Goal: Task Accomplishment & Management: Manage account settings

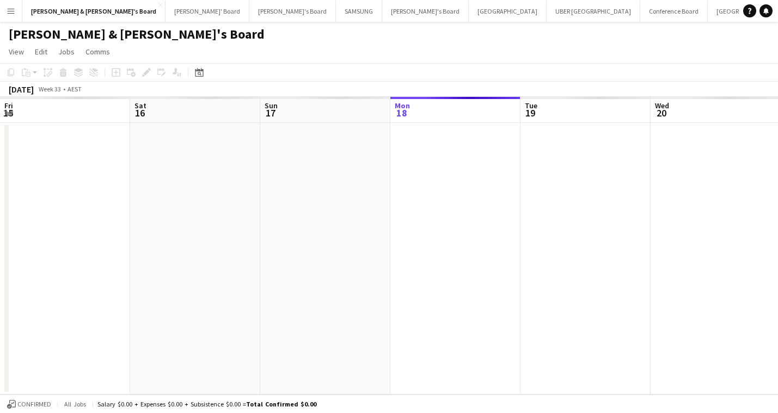
scroll to position [0, 260]
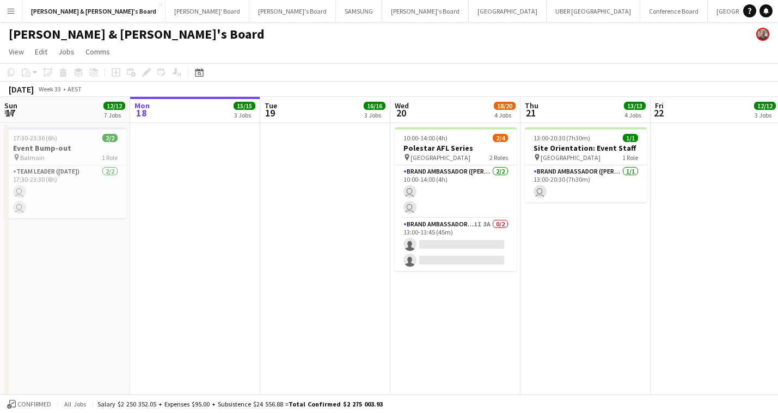
click at [10, 8] on app-icon "Menu" at bounding box center [11, 11] width 9 height 9
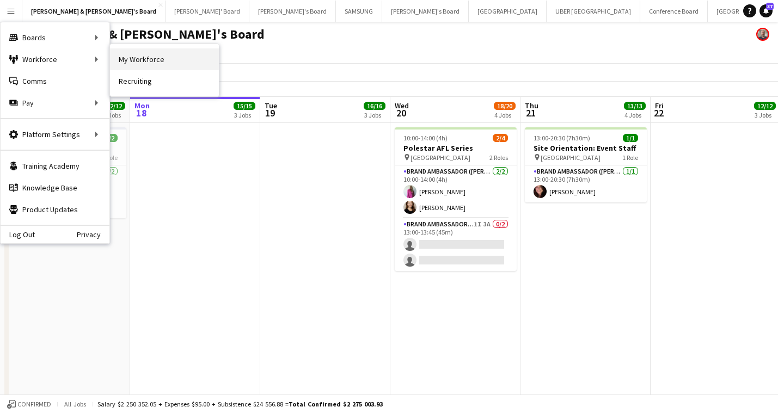
click at [150, 58] on link "My Workforce" at bounding box center [164, 59] width 109 height 22
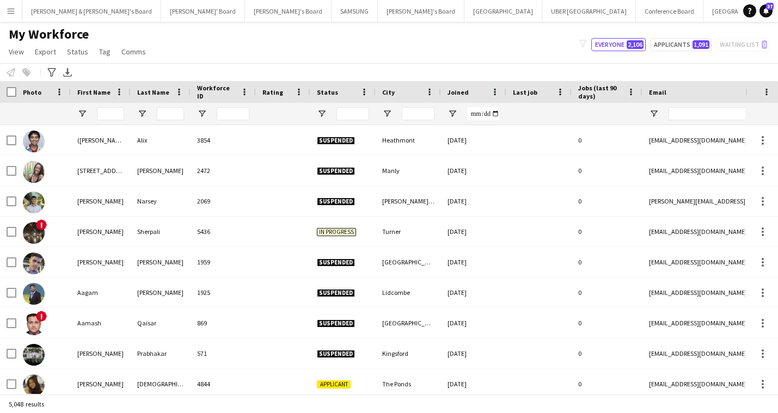
type input "******"
type input "**********"
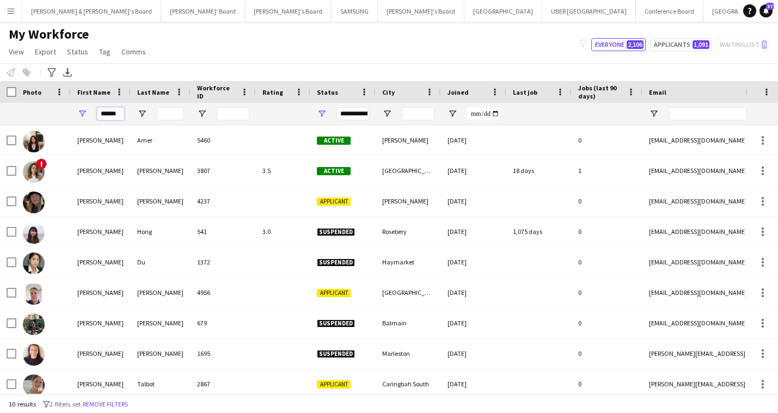
drag, startPoint x: 121, startPoint y: 115, endPoint x: 91, endPoint y: 115, distance: 29.4
click at [91, 115] on div "******" at bounding box center [101, 114] width 60 height 22
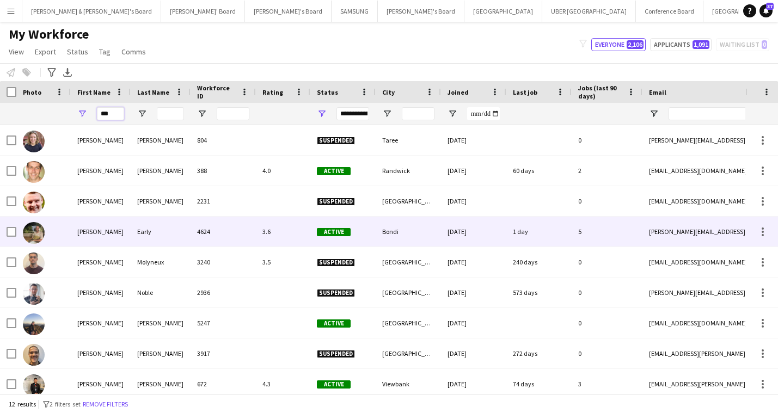
type input "***"
click at [91, 229] on div "[PERSON_NAME]" at bounding box center [101, 232] width 60 height 30
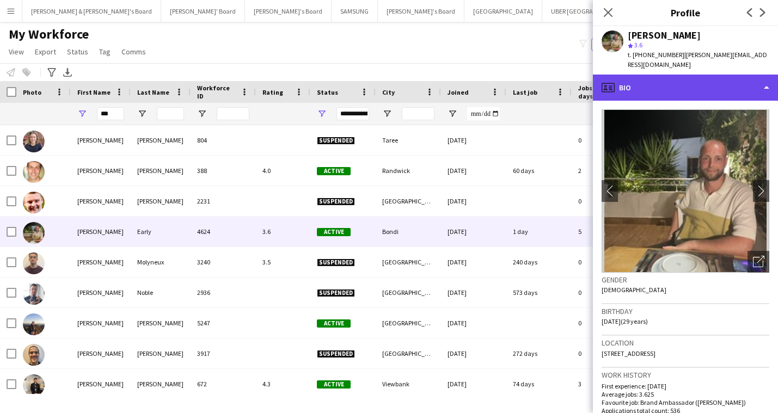
click at [760, 78] on div "profile Bio" at bounding box center [685, 88] width 185 height 26
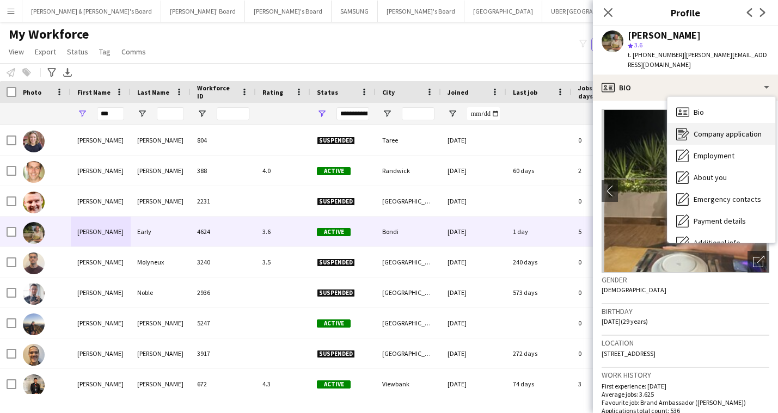
click at [720, 132] on div "Company application Company application" at bounding box center [721, 134] width 108 height 22
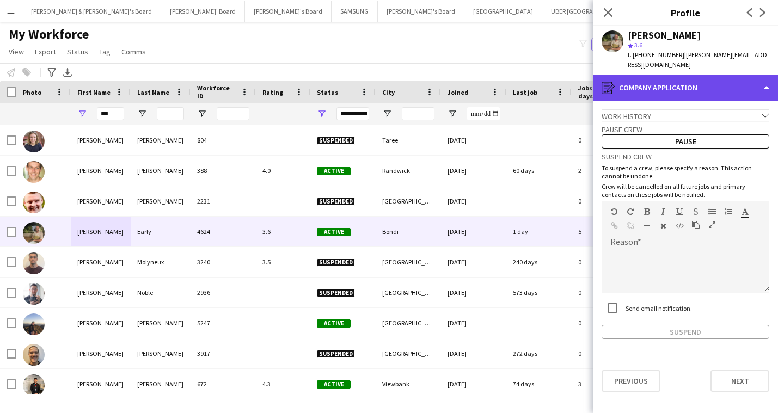
click at [736, 76] on div "register Company application" at bounding box center [685, 88] width 185 height 26
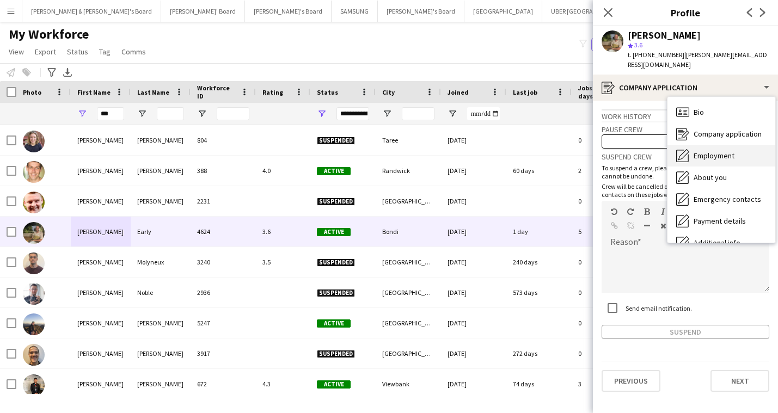
click at [718, 150] on div "Employment Employment" at bounding box center [721, 156] width 108 height 22
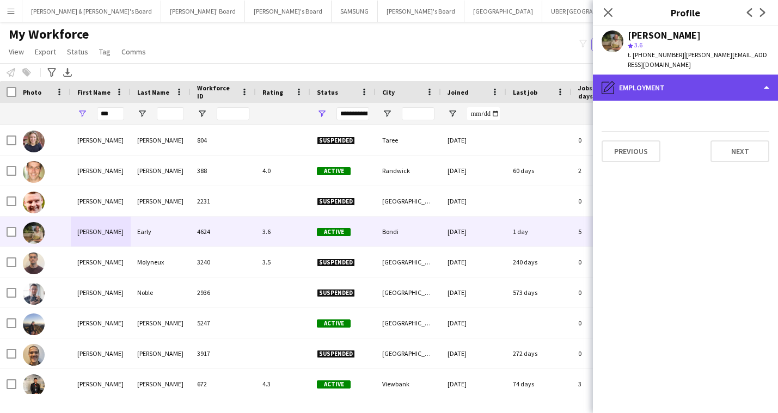
click at [759, 77] on div "pencil4 Employment" at bounding box center [685, 88] width 185 height 26
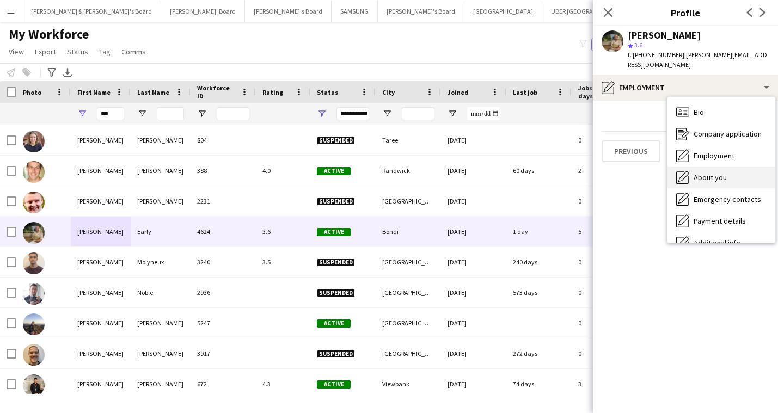
click at [714, 172] on span "About you" at bounding box center [709, 177] width 33 height 10
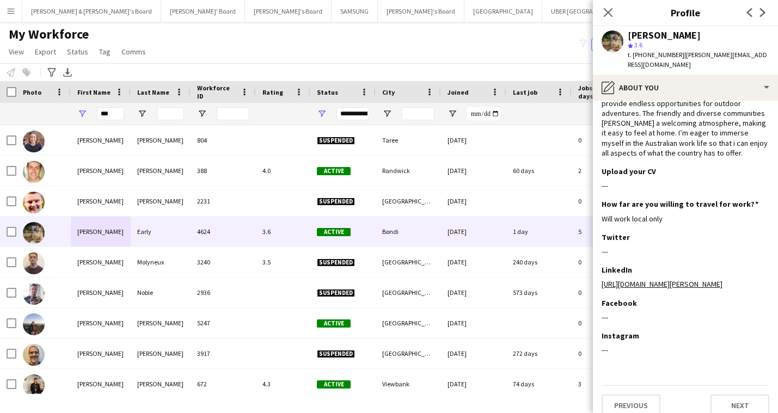
scroll to position [74, 0]
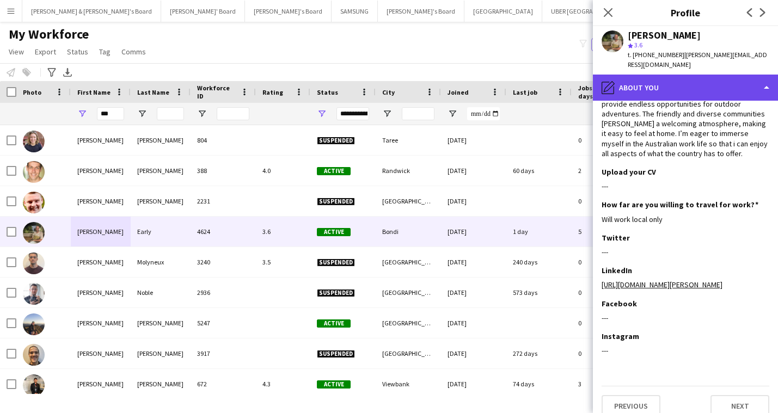
click at [766, 76] on div "pencil4 About you" at bounding box center [685, 88] width 185 height 26
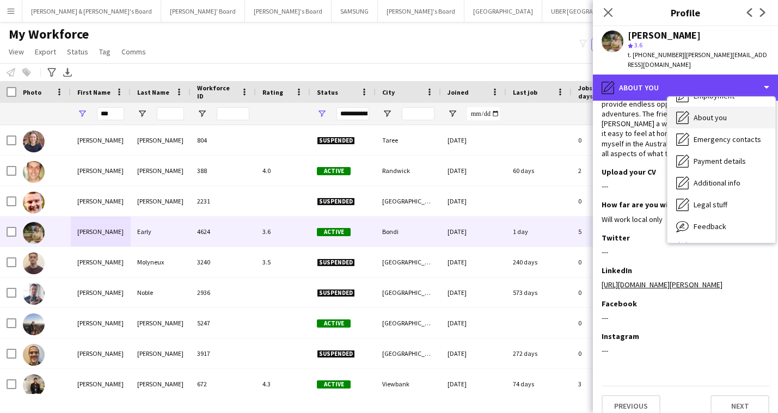
scroll to position [62, 0]
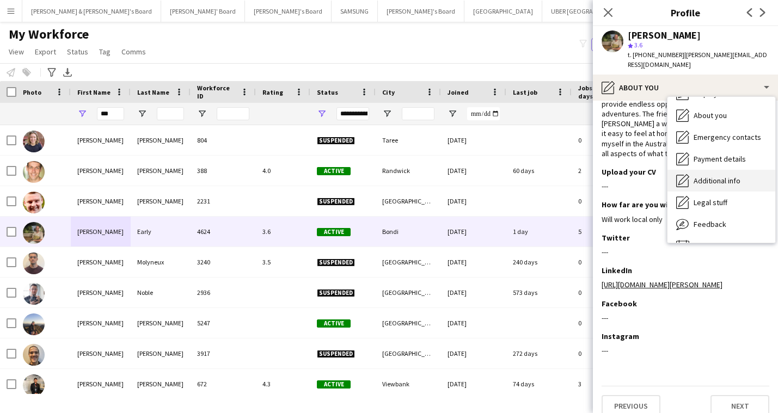
click at [736, 176] on span "Additional info" at bounding box center [716, 181] width 47 height 10
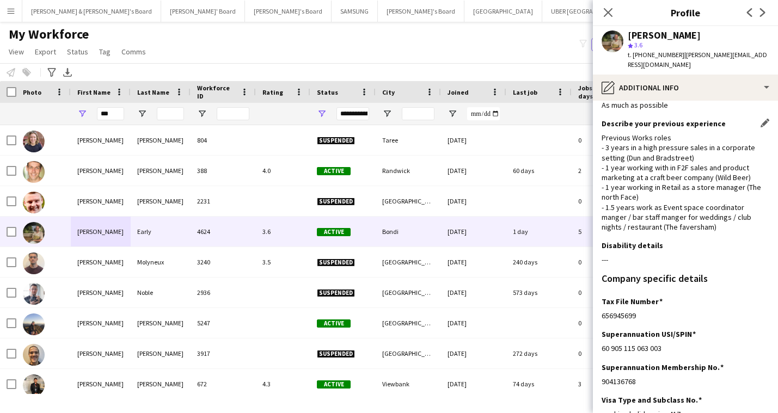
scroll to position [24, 0]
click at [609, 13] on icon "Close pop-in" at bounding box center [607, 12] width 10 height 10
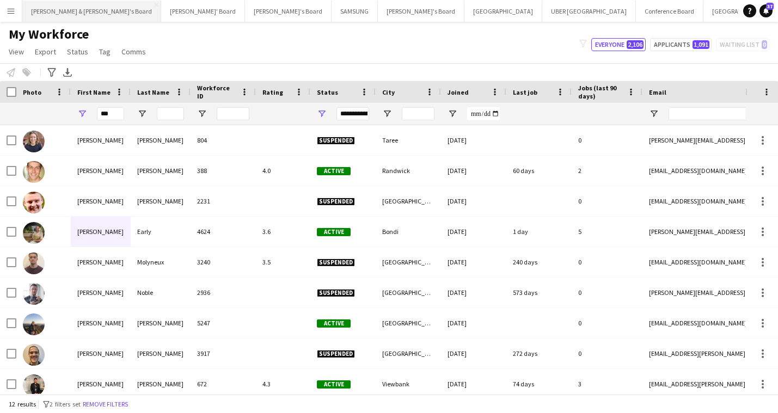
click at [70, 10] on button "[PERSON_NAME] & [PERSON_NAME]'s Board Close" at bounding box center [91, 11] width 139 height 21
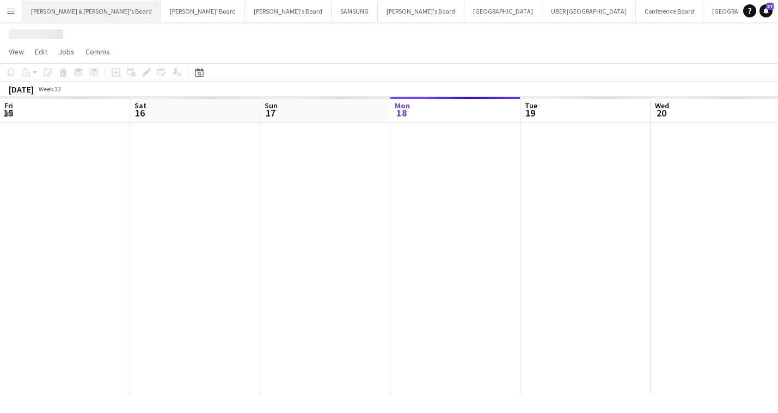
scroll to position [0, 260]
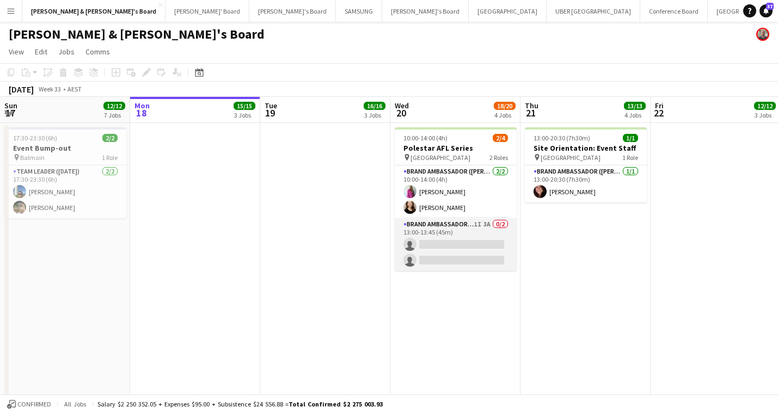
click at [461, 243] on app-card-role "Brand Ambassador (Mon - Fri) 1I 3A 0/2 13:00-13:45 (45m) single-neutral-actions…" at bounding box center [455, 244] width 122 height 53
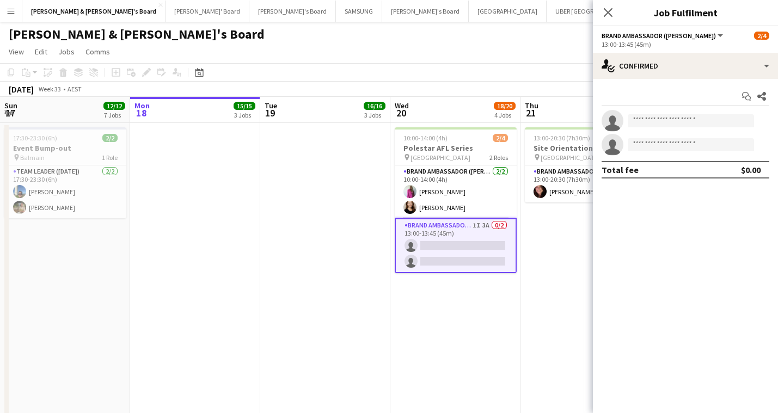
click at [648, 128] on app-invite-slot "single-neutral-actions" at bounding box center [685, 121] width 185 height 22
click at [650, 124] on input at bounding box center [690, 120] width 126 height 13
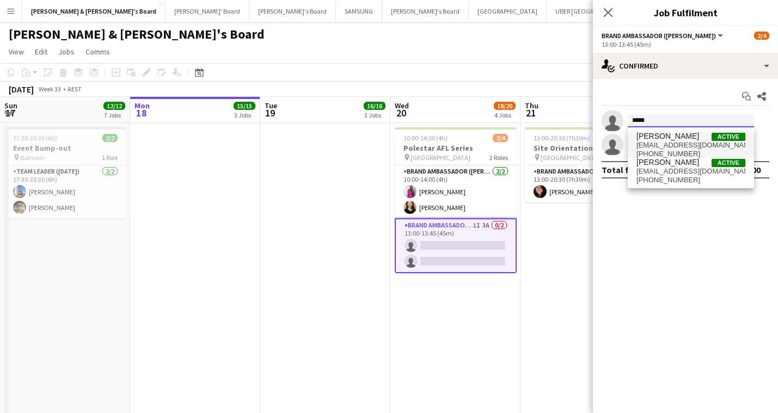
type input "*****"
drag, startPoint x: 656, startPoint y: 138, endPoint x: 665, endPoint y: 167, distance: 31.0
click at [665, 167] on span "[EMAIL_ADDRESS][DOMAIN_NAME]" at bounding box center [690, 171] width 109 height 9
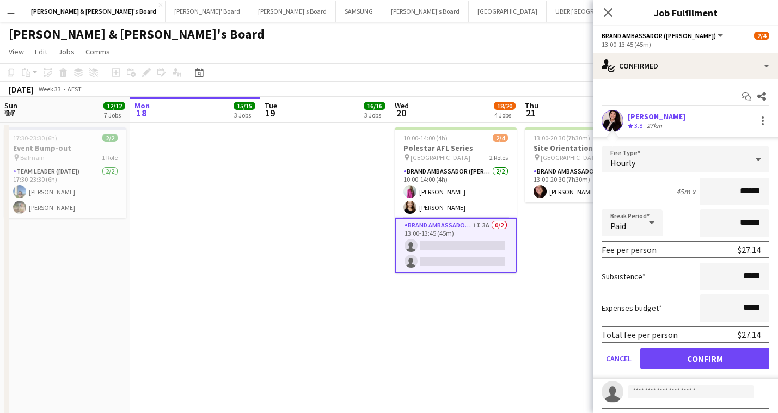
click at [718, 352] on button "Confirm" at bounding box center [704, 359] width 129 height 22
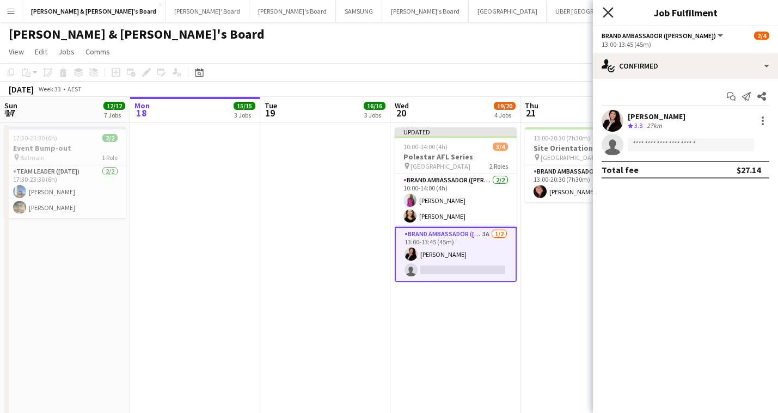
click at [609, 13] on icon "Close pop-in" at bounding box center [607, 12] width 10 height 10
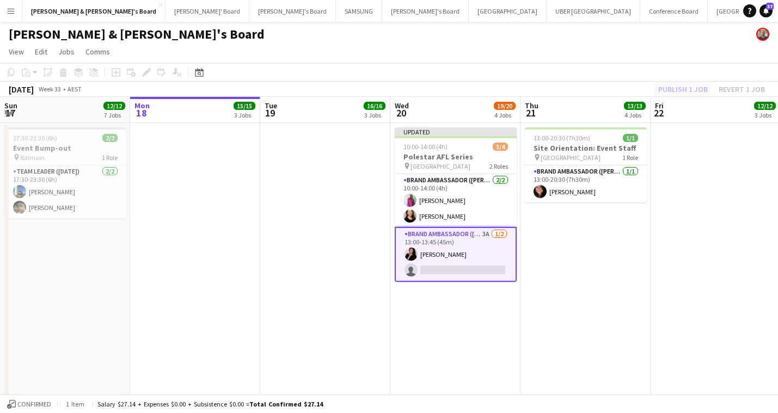
drag, startPoint x: 681, startPoint y: 89, endPoint x: 687, endPoint y: 89, distance: 6.0
click at [680, 89] on div "Publish 1 job Revert 1 job" at bounding box center [711, 89] width 133 height 14
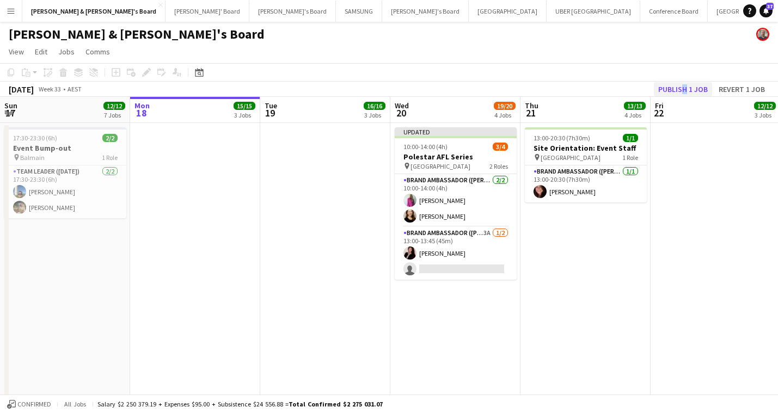
click at [689, 90] on button "Publish 1 job" at bounding box center [682, 89] width 58 height 14
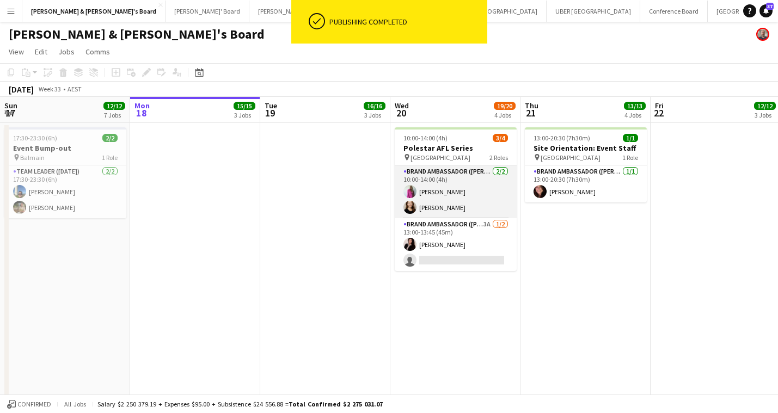
click at [444, 195] on app-card-role "Brand Ambassador (Mon - Fri) [DATE] 10:00-14:00 (4h) [PERSON_NAME] [PERSON_NAME]" at bounding box center [455, 191] width 122 height 53
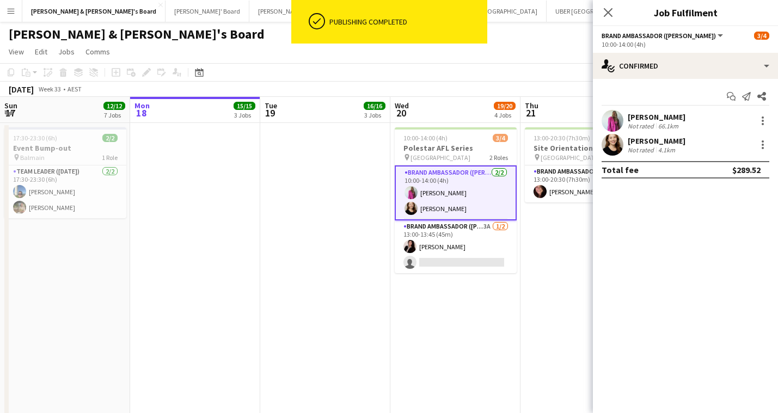
click at [662, 114] on div "[PERSON_NAME]" at bounding box center [656, 117] width 58 height 10
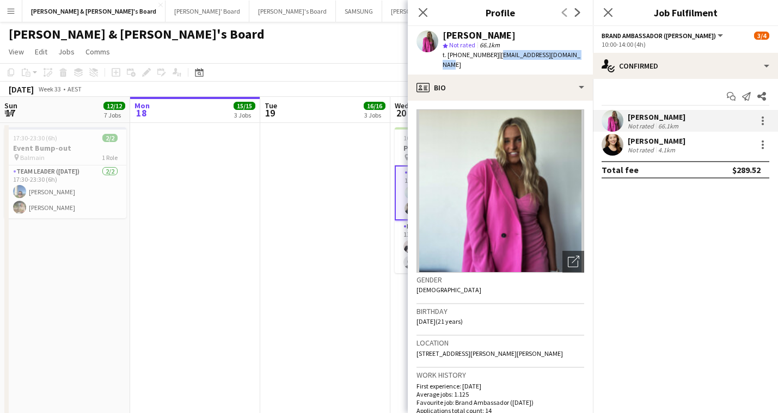
drag, startPoint x: 579, startPoint y: 52, endPoint x: 494, endPoint y: 56, distance: 85.5
click at [494, 56] on div "[PERSON_NAME] star Not rated 66.1km t. [PHONE_NUMBER] | [EMAIL_ADDRESS][DOMAIN_…" at bounding box center [500, 50] width 185 height 48
copy span "[EMAIL_ADDRESS][DOMAIN_NAME]"
click at [657, 140] on div "[PERSON_NAME]" at bounding box center [656, 141] width 58 height 10
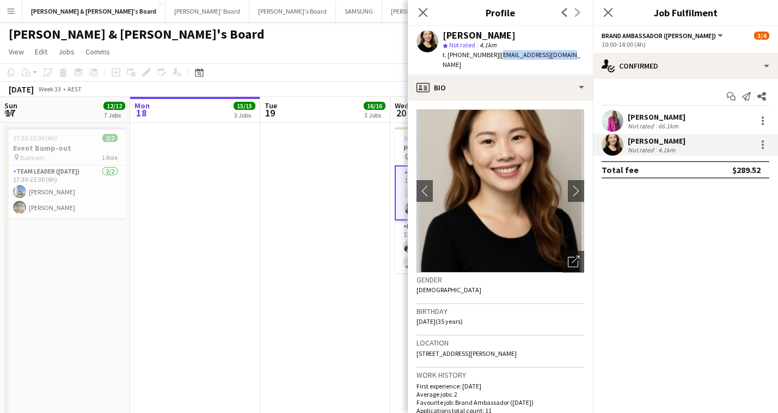
drag, startPoint x: 561, startPoint y: 56, endPoint x: 490, endPoint y: 56, distance: 70.7
click at [490, 56] on div "[PERSON_NAME] star Not rated 4.1km t. [PHONE_NUMBER] | [EMAIL_ADDRESS][DOMAIN_N…" at bounding box center [500, 50] width 185 height 48
copy span "[EMAIL_ADDRESS][DOMAIN_NAME]"
click at [425, 12] on icon "Close pop-in" at bounding box center [422, 12] width 10 height 10
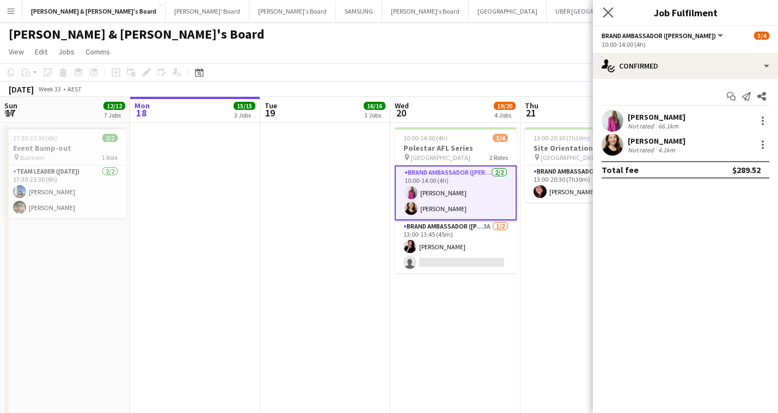
click at [608, 7] on app-icon "Close pop-in" at bounding box center [608, 13] width 16 height 16
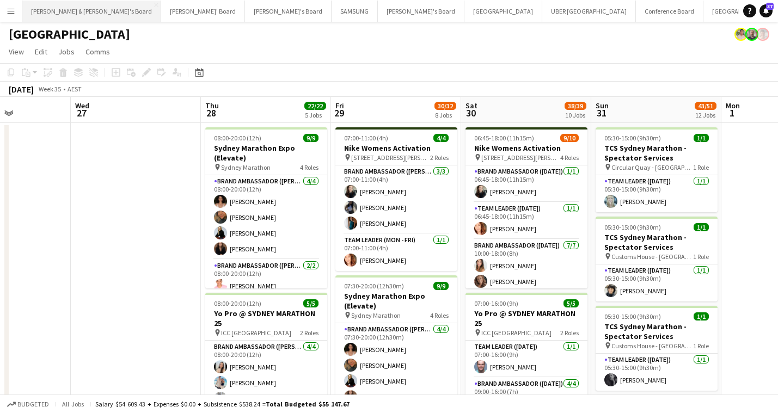
click at [53, 17] on button "[PERSON_NAME] & [PERSON_NAME]'s Board Close" at bounding box center [91, 11] width 139 height 21
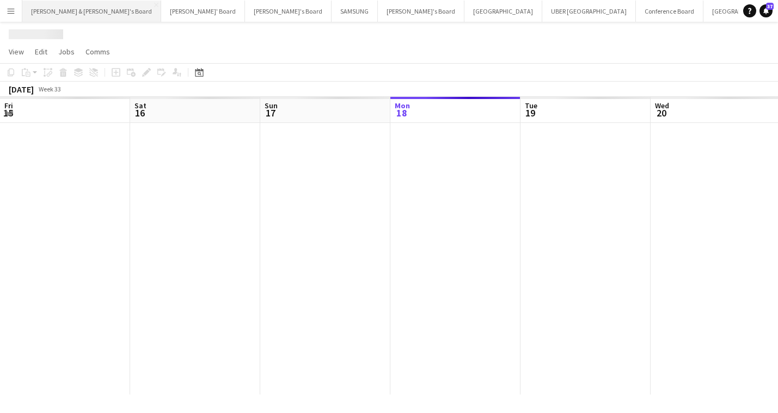
scroll to position [0, 260]
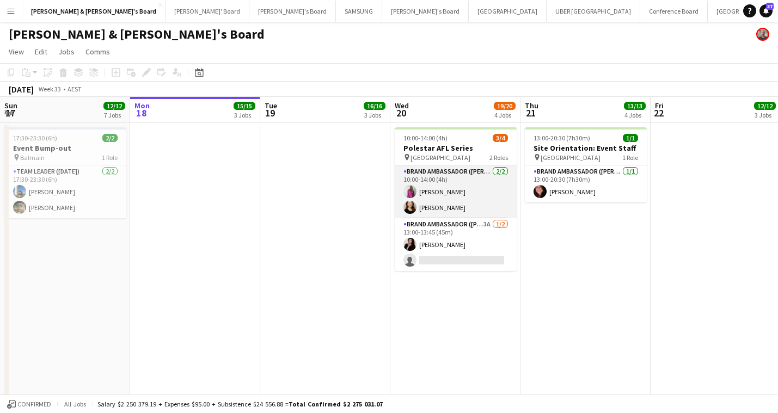
click at [459, 194] on app-card-role "Brand Ambassador (Mon - Fri) [DATE] 10:00-14:00 (4h) [PERSON_NAME] [PERSON_NAME]" at bounding box center [455, 191] width 122 height 53
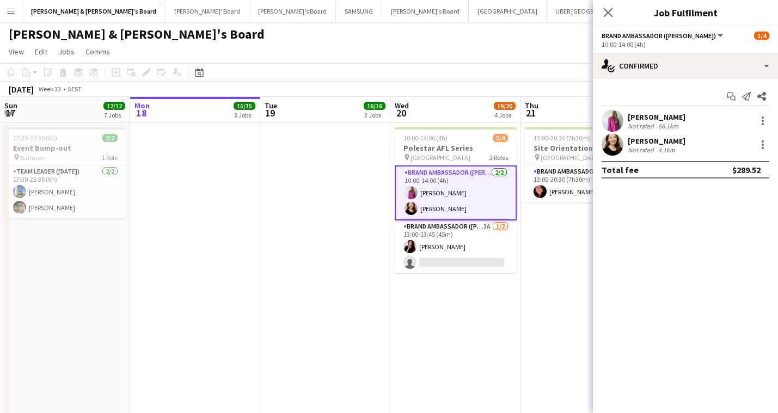
click at [659, 112] on div "[PERSON_NAME]" at bounding box center [656, 117] width 58 height 10
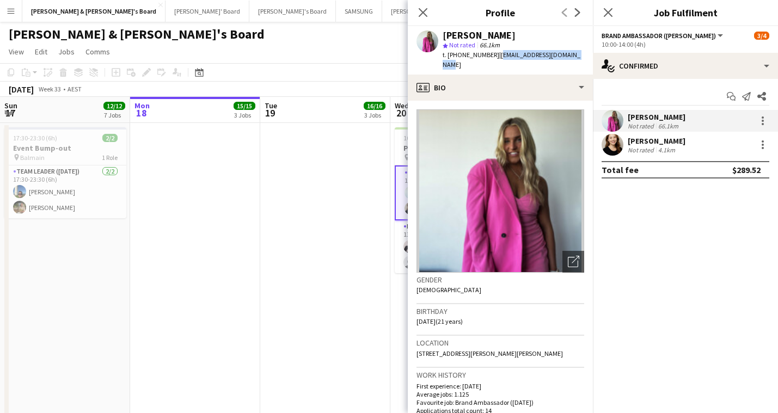
drag, startPoint x: 582, startPoint y: 54, endPoint x: 496, endPoint y: 57, distance: 86.0
click at [496, 57] on div "[PERSON_NAME] star Not rated 66.1km t. [PHONE_NUMBER] | [EMAIL_ADDRESS][DOMAIN_…" at bounding box center [500, 50] width 185 height 48
copy span "[EMAIL_ADDRESS][DOMAIN_NAME]"
click at [421, 4] on div "Close pop-in" at bounding box center [423, 12] width 30 height 25
click at [424, 9] on icon "Close pop-in" at bounding box center [422, 12] width 10 height 10
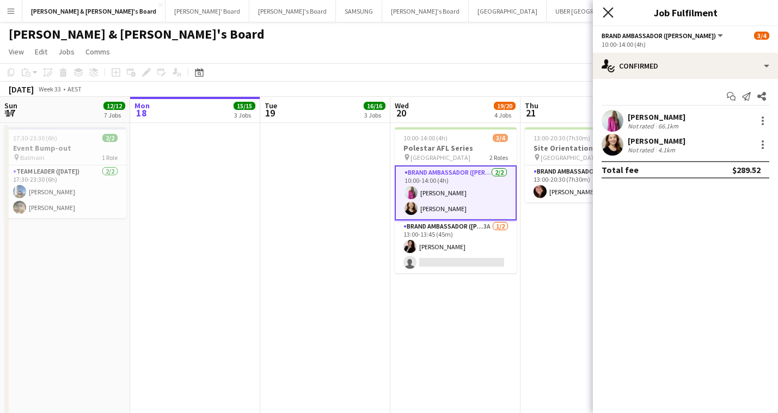
click at [610, 11] on icon "Close pop-in" at bounding box center [607, 12] width 10 height 10
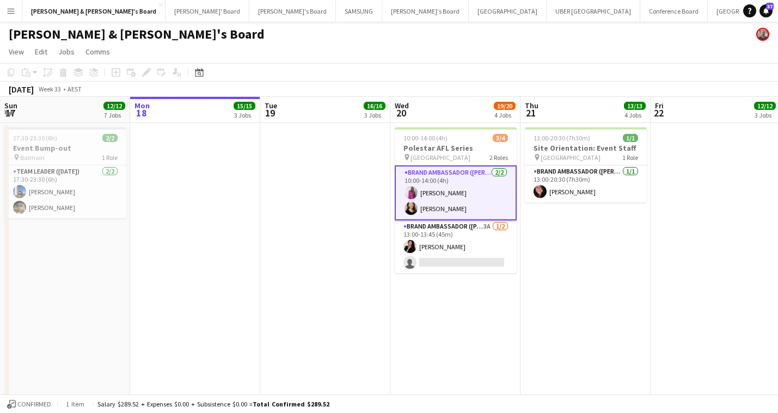
click at [14, 10] on app-icon "Menu" at bounding box center [11, 11] width 9 height 9
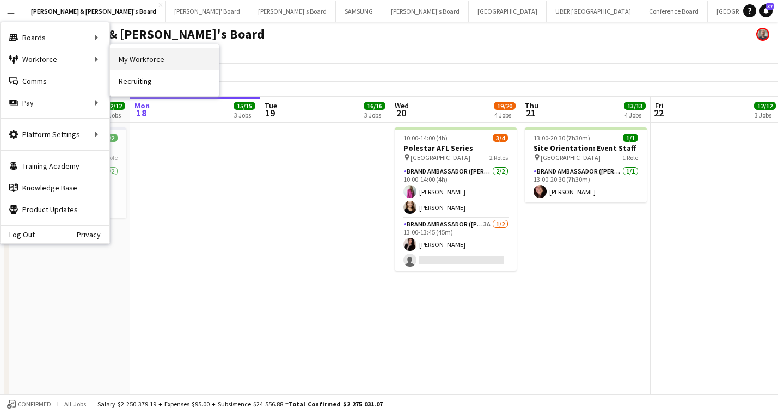
click at [133, 55] on link "My Workforce" at bounding box center [164, 59] width 109 height 22
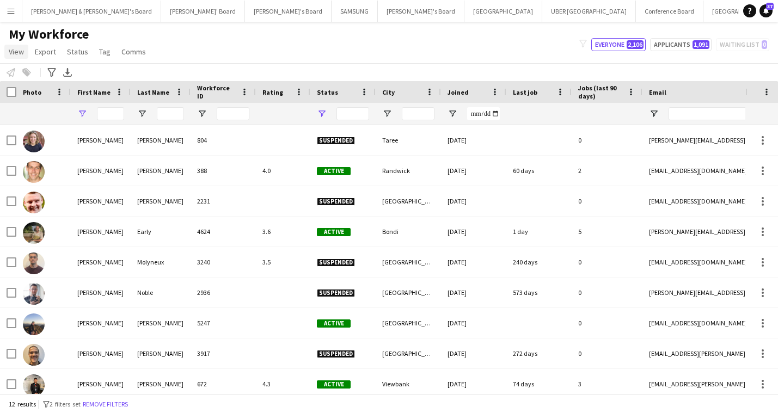
type input "***"
type input "**********"
drag, startPoint x: 114, startPoint y: 113, endPoint x: 100, endPoint y: 114, distance: 14.2
click at [100, 114] on input "***" at bounding box center [110, 113] width 27 height 13
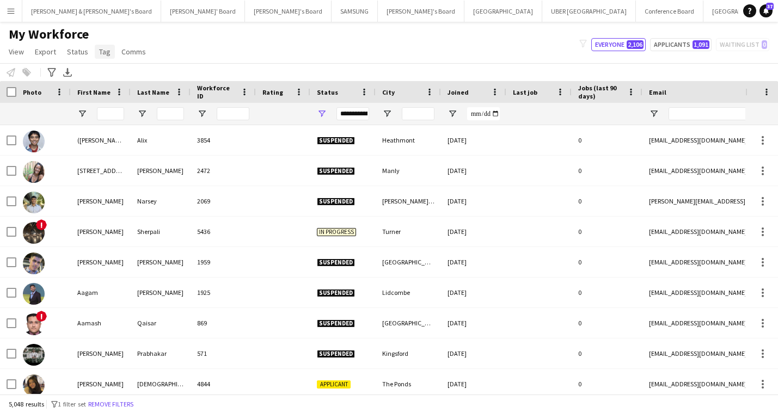
click at [106, 51] on span "Tag" at bounding box center [104, 52] width 11 height 10
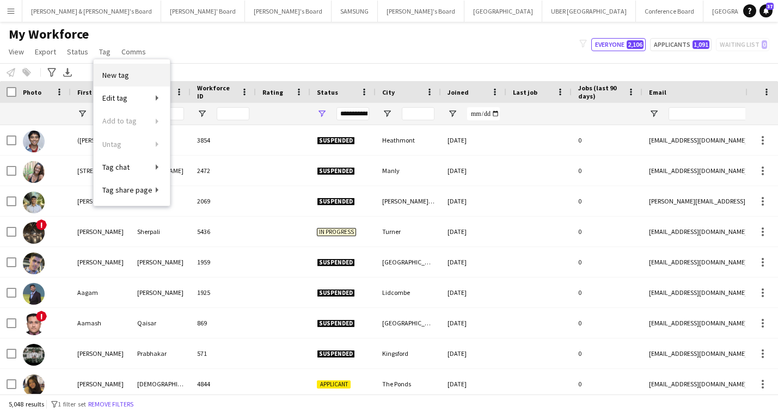
click at [117, 77] on span "New tag" at bounding box center [115, 75] width 27 height 10
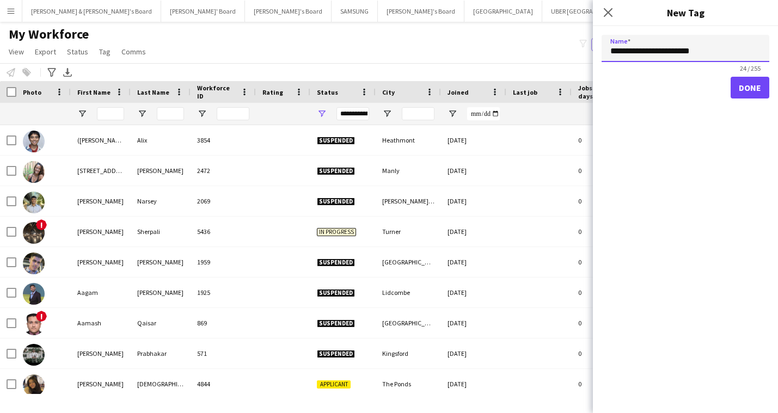
type input "**********"
click at [760, 93] on button "Done" at bounding box center [749, 88] width 39 height 22
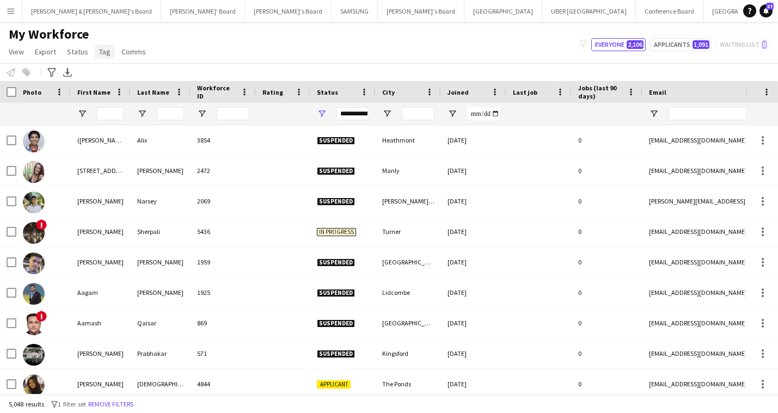
click at [108, 52] on span "Tag" at bounding box center [104, 52] width 11 height 10
click at [57, 114] on div at bounding box center [43, 114] width 41 height 22
click at [108, 113] on input "First Name Filter Input" at bounding box center [110, 113] width 27 height 13
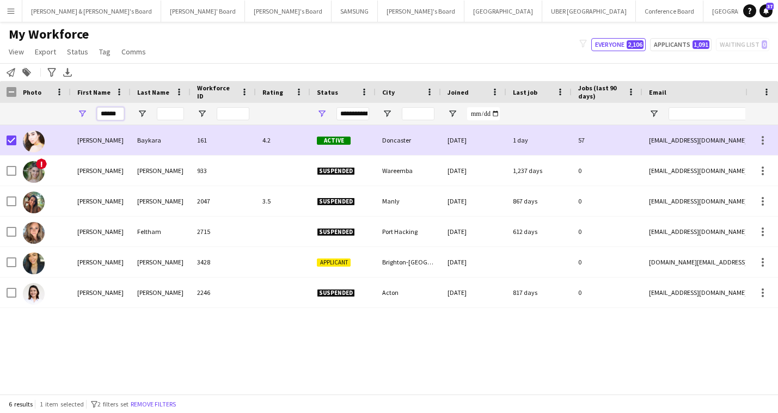
drag, startPoint x: 120, startPoint y: 115, endPoint x: 88, endPoint y: 113, distance: 32.7
click at [88, 113] on div "******" at bounding box center [101, 114] width 60 height 22
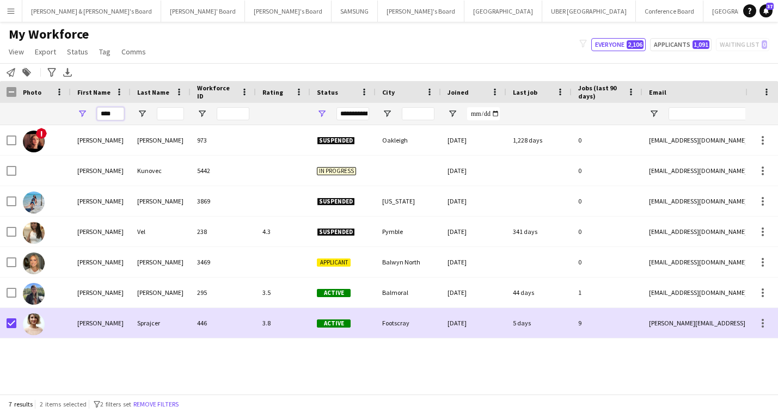
drag, startPoint x: 116, startPoint y: 116, endPoint x: 90, endPoint y: 114, distance: 26.2
click at [90, 114] on div "****" at bounding box center [101, 114] width 60 height 22
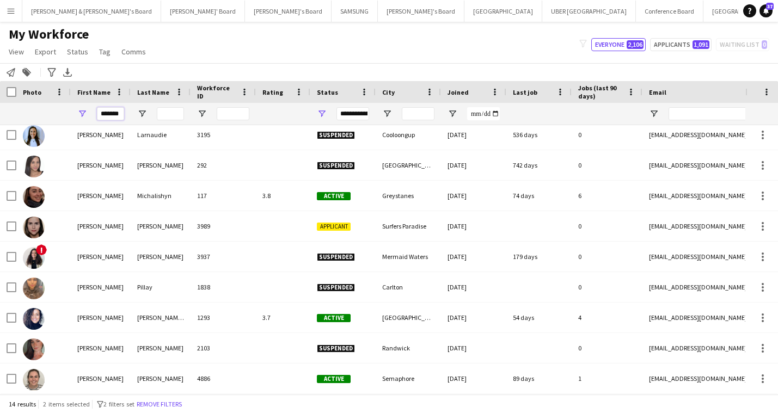
scroll to position [158, 0]
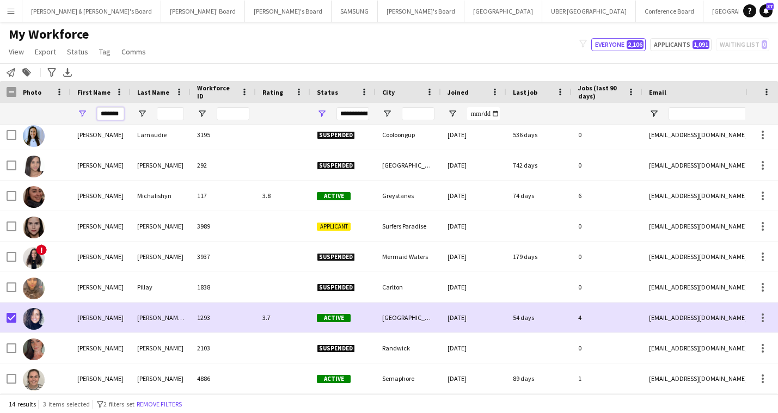
drag, startPoint x: 120, startPoint y: 114, endPoint x: 79, endPoint y: 114, distance: 41.4
click at [79, 114] on div "*******" at bounding box center [101, 114] width 60 height 22
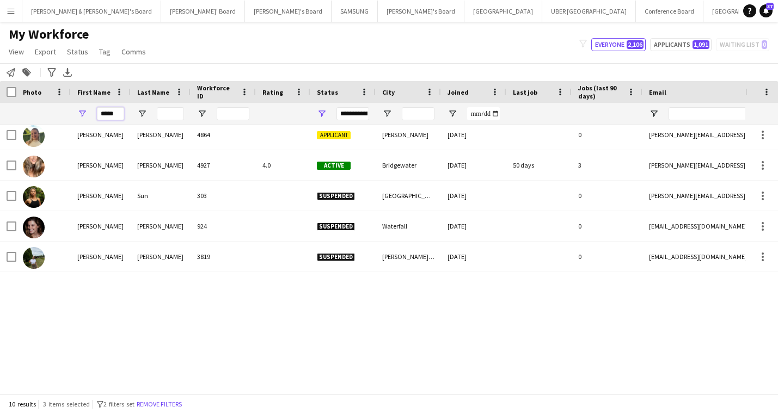
scroll to position [36, 0]
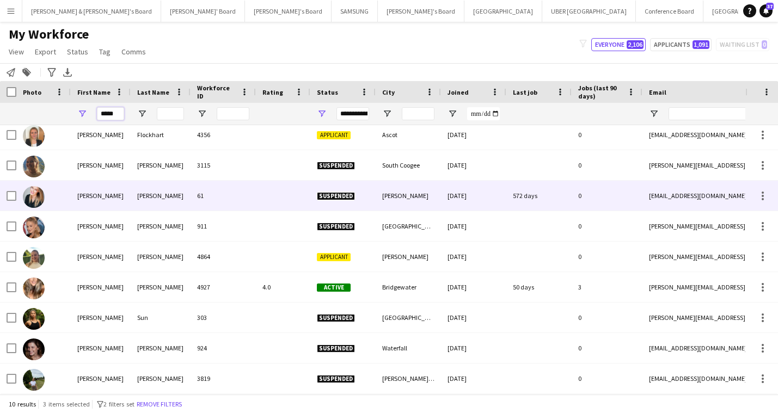
type input "*****"
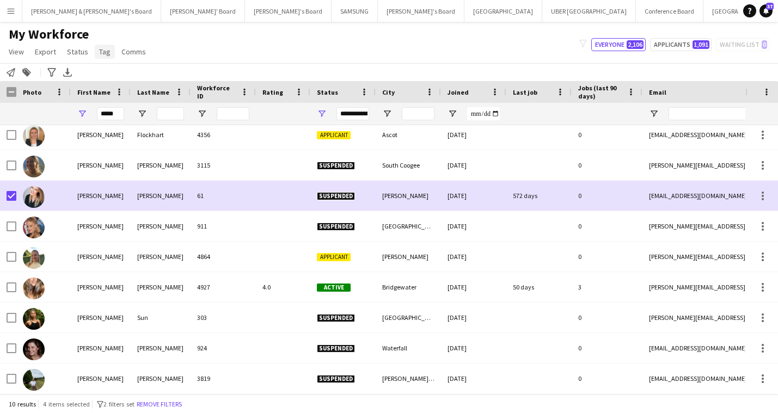
click at [106, 52] on span "Tag" at bounding box center [104, 52] width 11 height 10
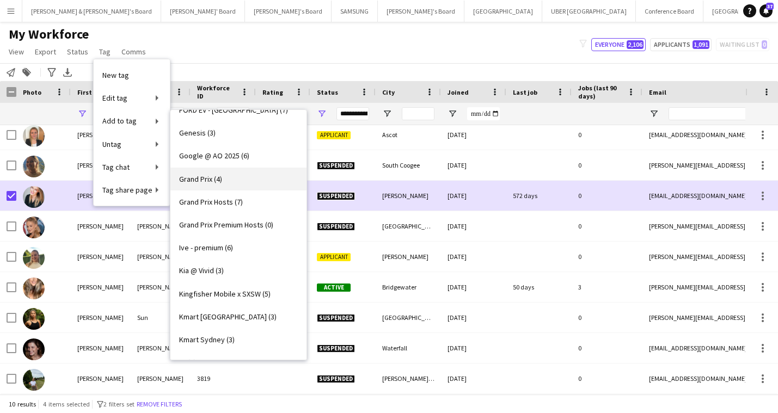
scroll to position [802, 0]
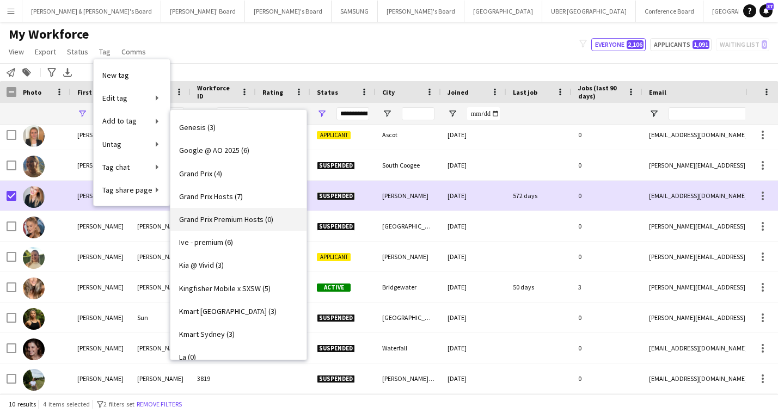
click at [236, 217] on span "Grand Prix Premium Hosts (0)" at bounding box center [226, 219] width 94 height 10
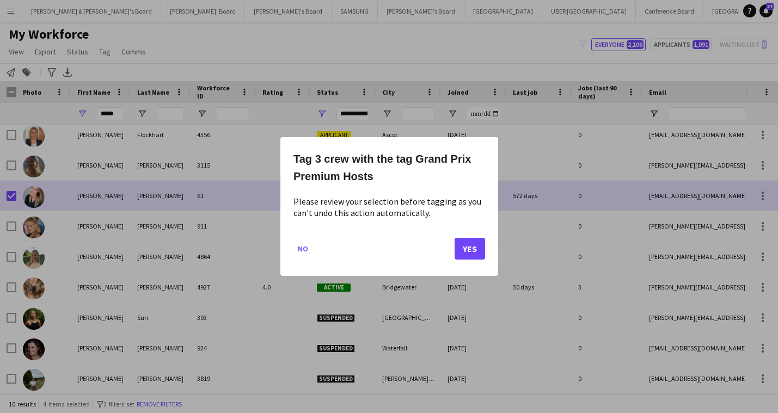
click at [472, 246] on button "Yes" at bounding box center [469, 249] width 30 height 22
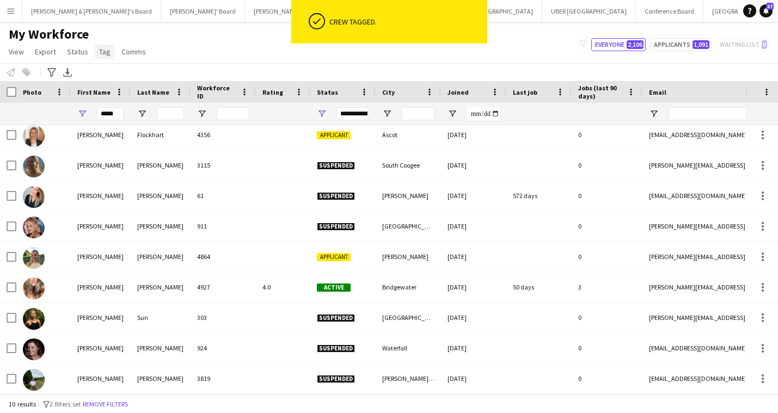
click at [105, 52] on span "Tag" at bounding box center [104, 52] width 11 height 10
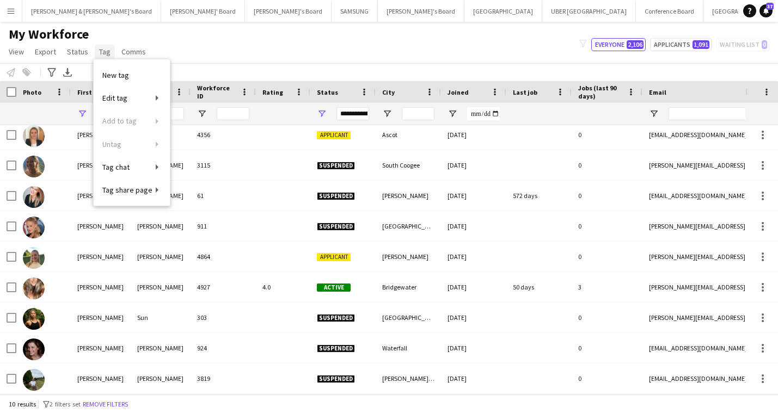
click at [103, 53] on span "Tag" at bounding box center [104, 52] width 11 height 10
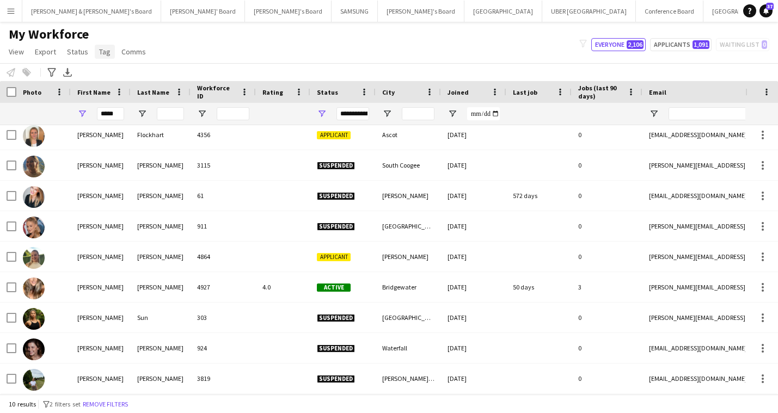
click at [103, 53] on span "Tag" at bounding box center [104, 52] width 11 height 10
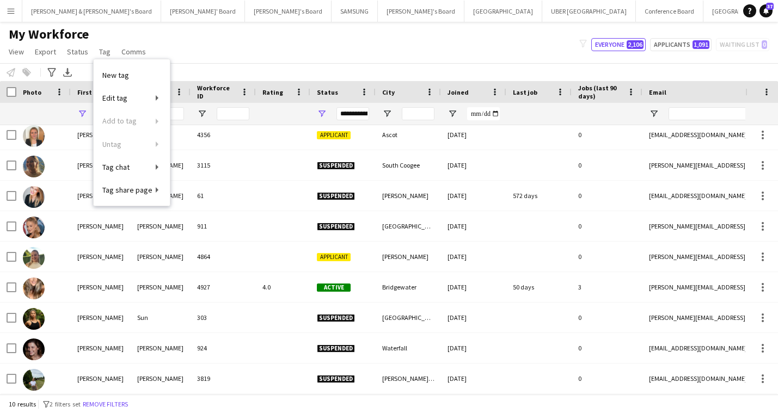
click at [212, 51] on div "My Workforce View Views Default view New view Update view Delete view Edit name…" at bounding box center [389, 44] width 778 height 37
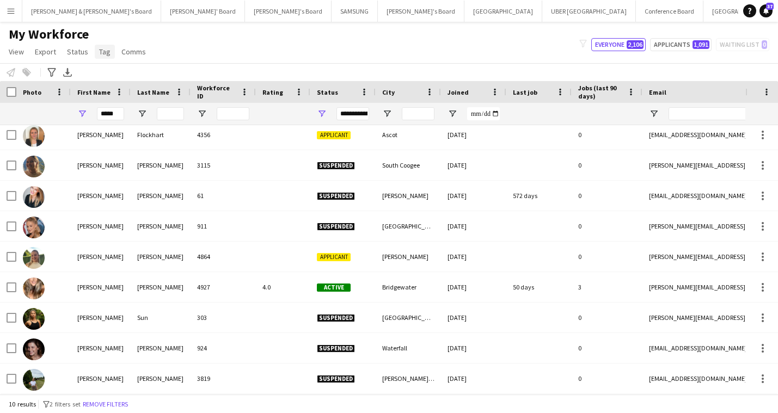
click at [102, 56] on span "Tag" at bounding box center [104, 52] width 11 height 10
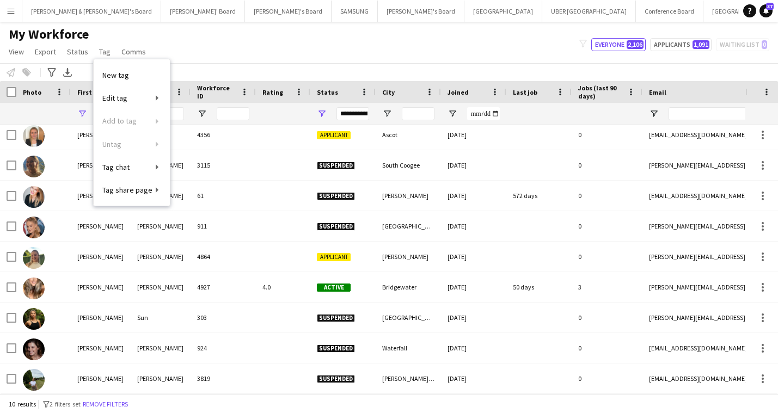
click at [195, 48] on div "My Workforce View Views Default view New view Update view Delete view Edit name…" at bounding box center [389, 44] width 778 height 37
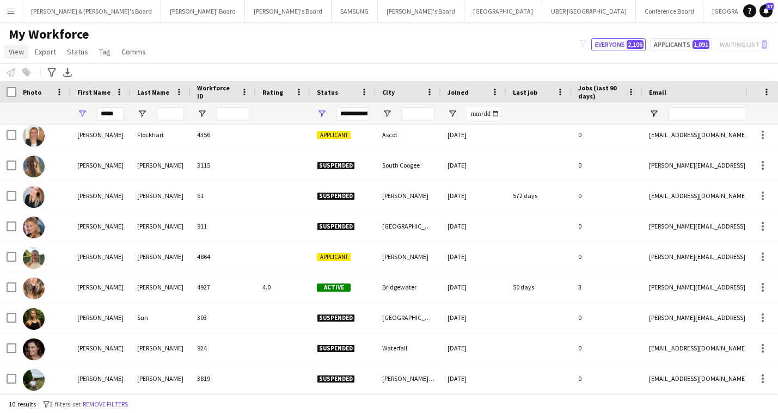
click at [16, 53] on span "View" at bounding box center [16, 52] width 15 height 10
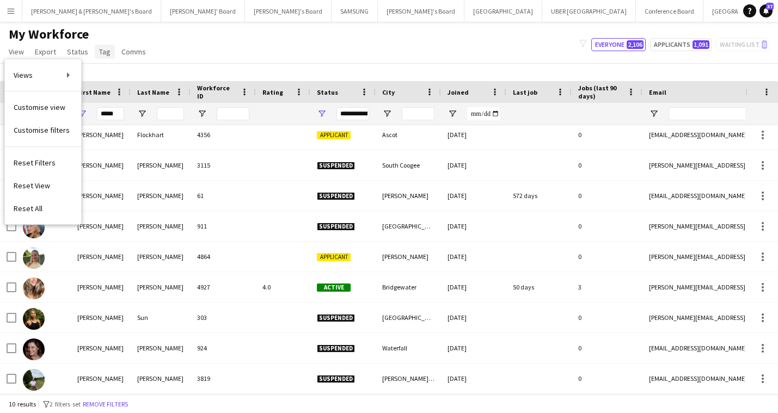
click at [106, 51] on span "Tag" at bounding box center [104, 52] width 11 height 10
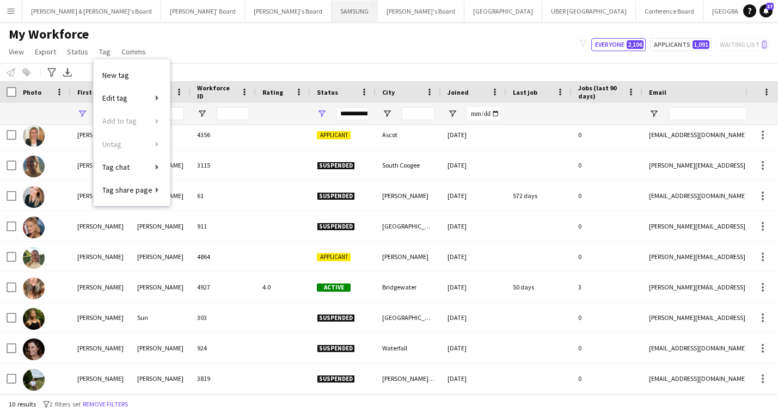
click at [331, 13] on button "SAMSUNG Close" at bounding box center [354, 11] width 46 height 21
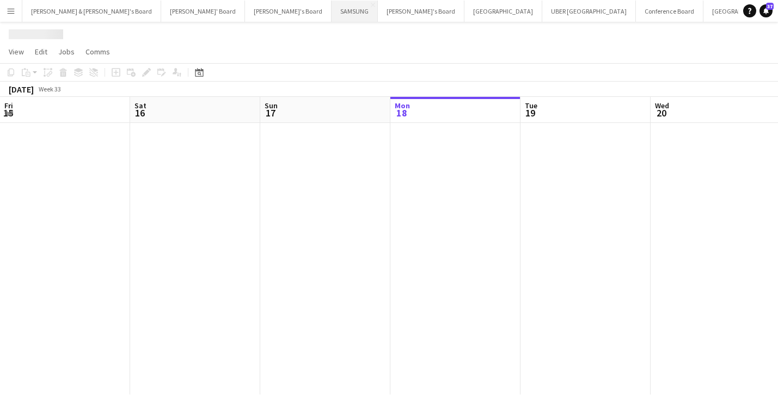
scroll to position [0, 260]
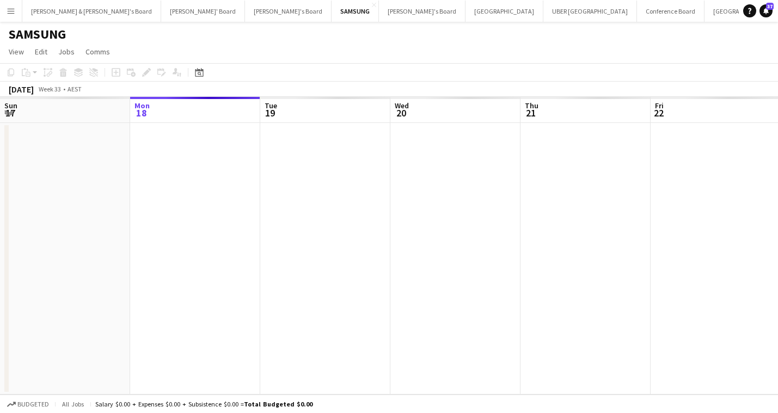
click at [9, 13] on app-icon "Menu" at bounding box center [11, 11] width 9 height 9
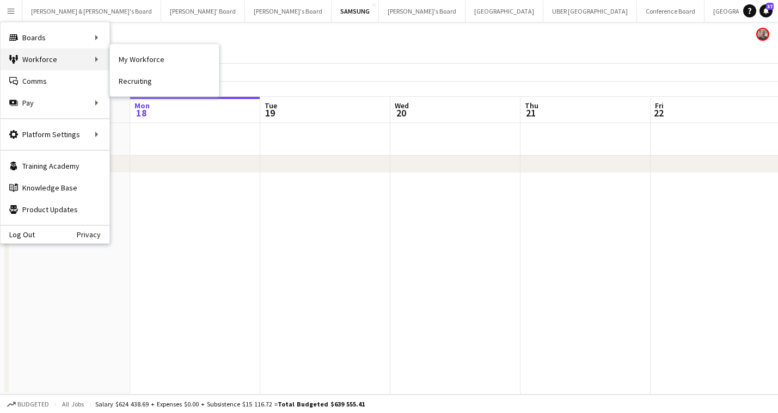
click at [49, 60] on div "Workforce Workforce" at bounding box center [55, 59] width 109 height 22
click at [39, 58] on div "Workforce Workforce" at bounding box center [55, 59] width 109 height 22
click at [146, 60] on link "My Workforce" at bounding box center [164, 59] width 109 height 22
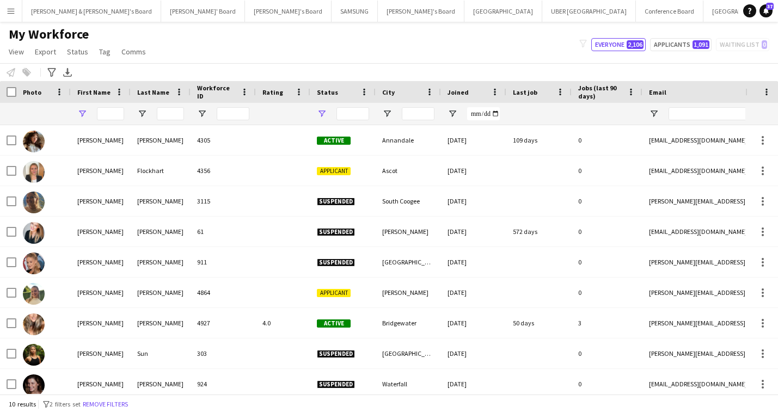
type input "*****"
type input "**********"
drag, startPoint x: 116, startPoint y: 114, endPoint x: 100, endPoint y: 115, distance: 16.9
click at [100, 115] on input "*****" at bounding box center [110, 113] width 27 height 13
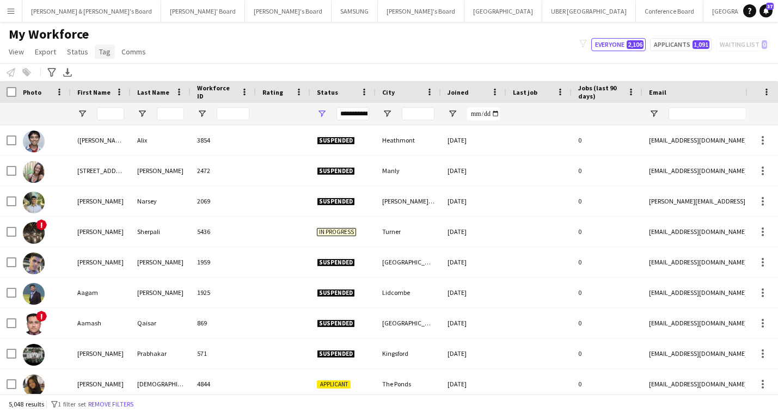
click at [104, 53] on span "Tag" at bounding box center [104, 52] width 11 height 10
click at [103, 51] on span "Tag" at bounding box center [104, 52] width 11 height 10
click at [102, 53] on span "Tag" at bounding box center [104, 52] width 11 height 10
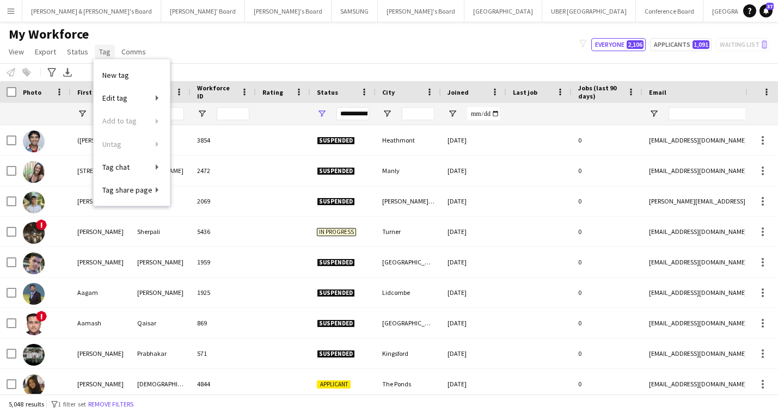
click at [103, 51] on span "Tag" at bounding box center [104, 52] width 11 height 10
click at [104, 49] on span "Tag" at bounding box center [104, 52] width 11 height 10
click at [183, 56] on div "My Workforce View Views Default view New view Update view Delete view Edit name…" at bounding box center [389, 44] width 778 height 37
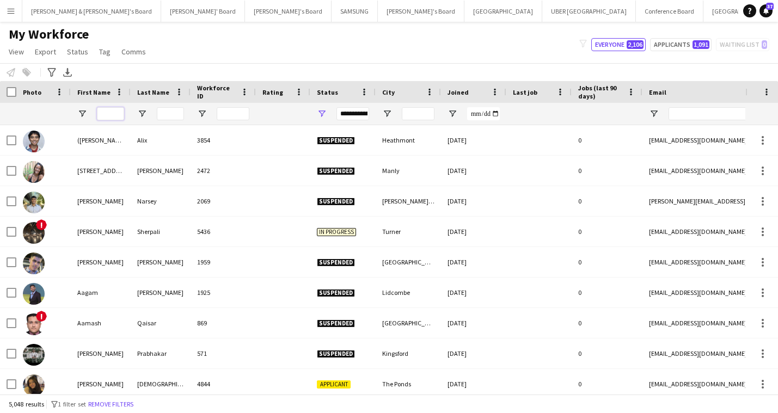
click at [115, 113] on input "First Name Filter Input" at bounding box center [110, 113] width 27 height 13
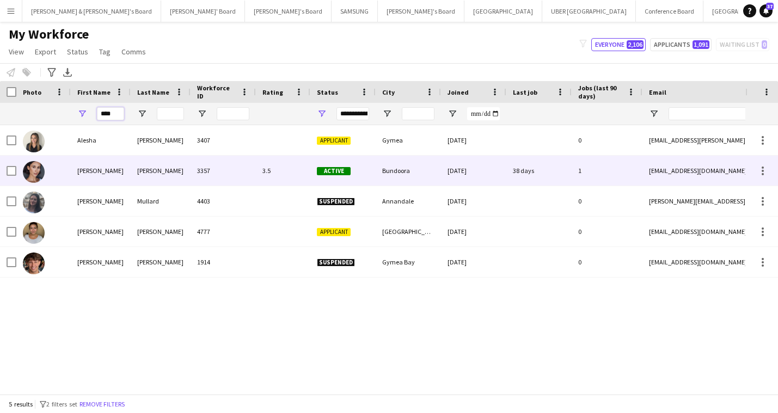
type input "****"
click at [101, 169] on div "[PERSON_NAME]" at bounding box center [101, 171] width 60 height 30
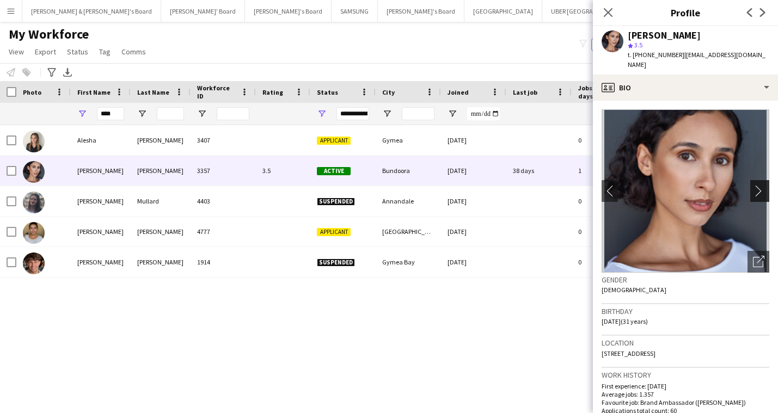
click at [763, 185] on app-icon "chevron-right" at bounding box center [761, 190] width 17 height 11
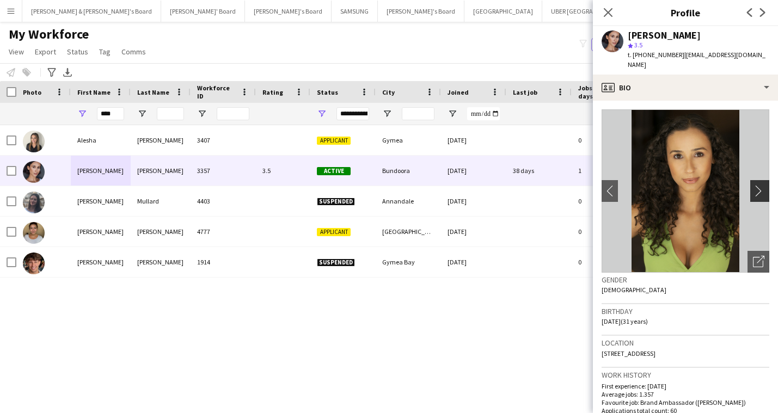
click at [759, 185] on app-icon "chevron-right" at bounding box center [761, 190] width 17 height 11
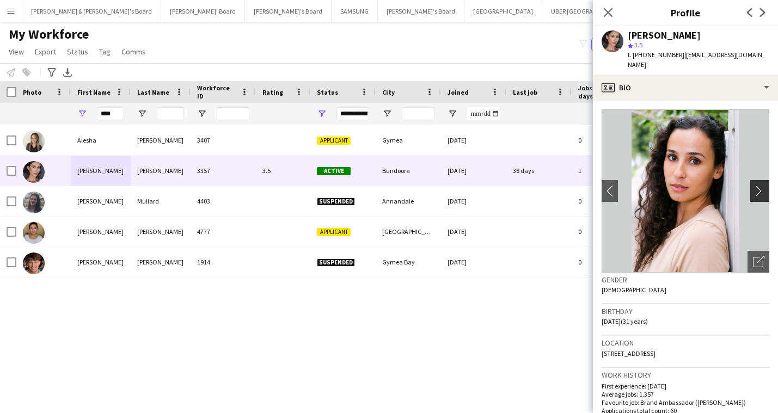
click at [759, 185] on app-icon "chevron-right" at bounding box center [761, 190] width 17 height 11
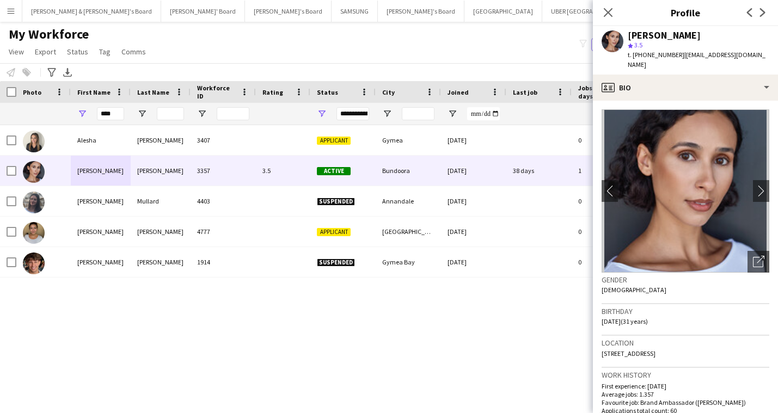
click at [606, 3] on div "Close pop-in" at bounding box center [608, 12] width 30 height 25
click at [607, 12] on icon at bounding box center [607, 12] width 10 height 10
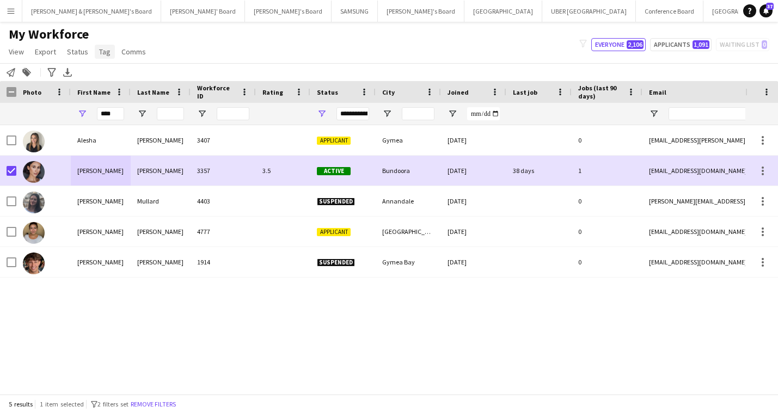
click at [106, 50] on span "Tag" at bounding box center [104, 52] width 11 height 10
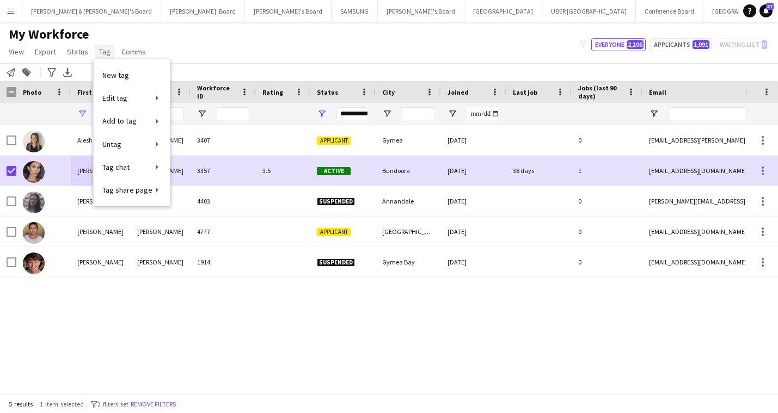
click at [102, 53] on span "Tag" at bounding box center [104, 52] width 11 height 10
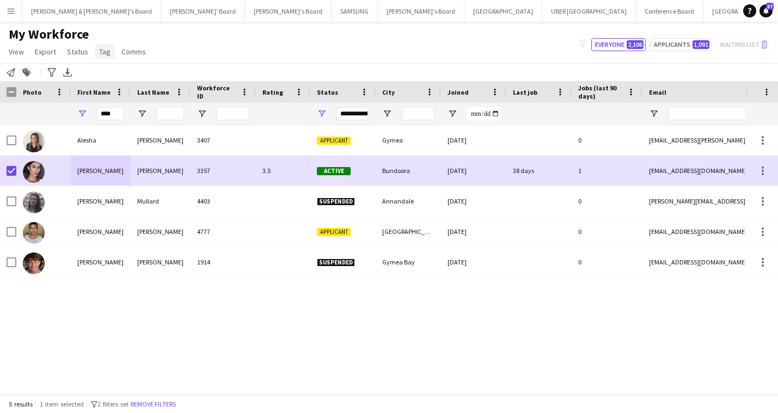
click at [102, 53] on span "Tag" at bounding box center [104, 52] width 11 height 10
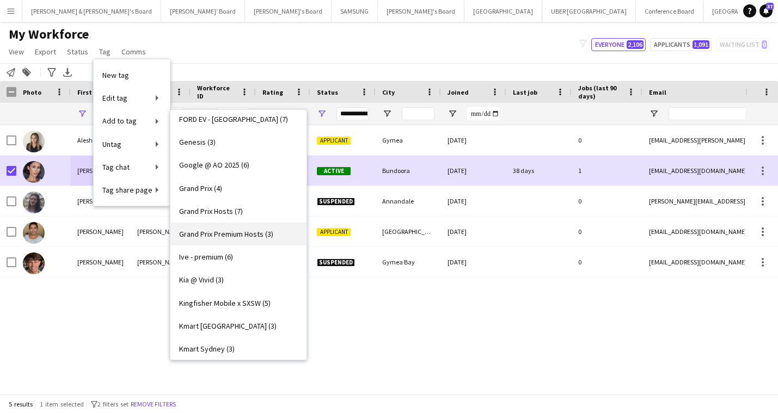
scroll to position [788, 0]
click at [233, 230] on span "Grand Prix Premium Hosts (3)" at bounding box center [226, 234] width 94 height 10
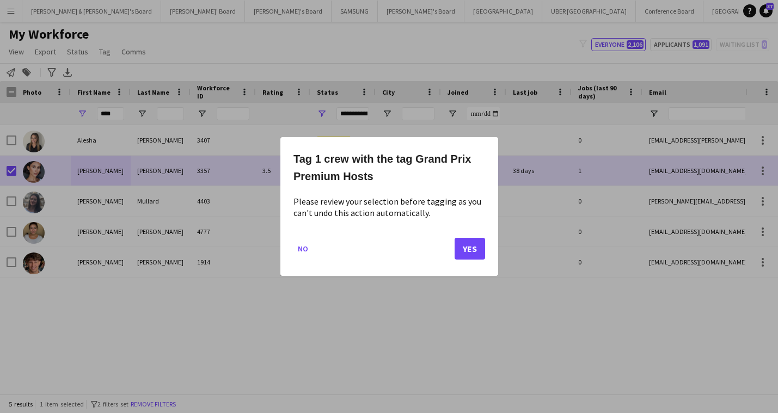
click at [476, 252] on button "Yes" at bounding box center [469, 249] width 30 height 22
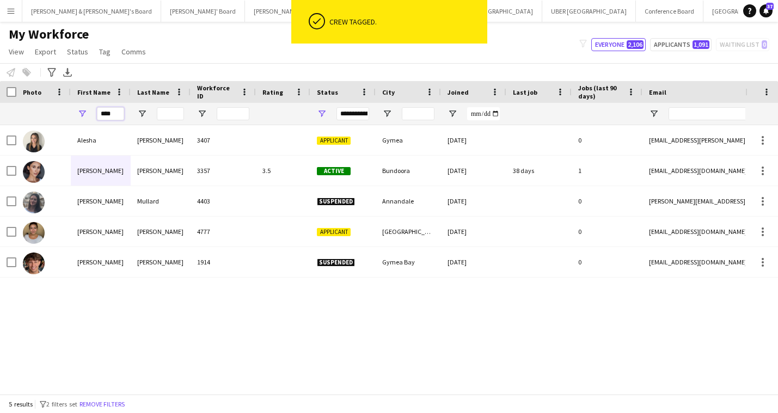
drag, startPoint x: 118, startPoint y: 114, endPoint x: 95, endPoint y: 116, distance: 23.0
click at [95, 116] on div "****" at bounding box center [101, 114] width 60 height 22
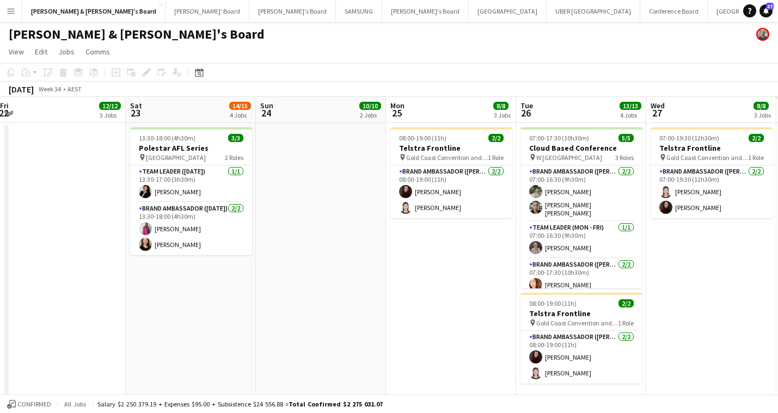
scroll to position [0, 269]
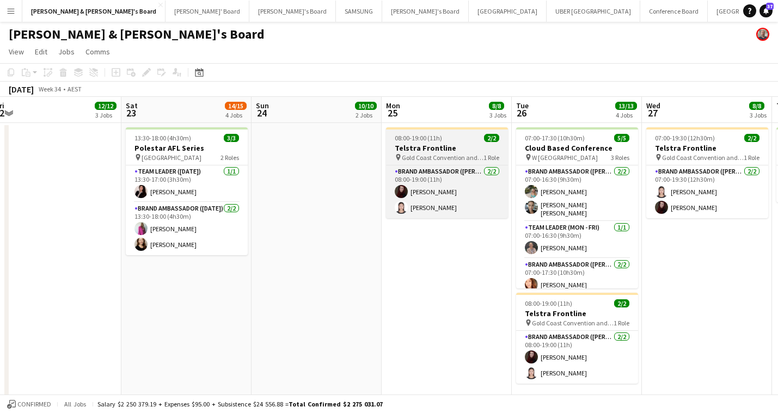
click at [442, 155] on span "Gold Coast Convention and Exhibition Centre" at bounding box center [443, 157] width 82 height 8
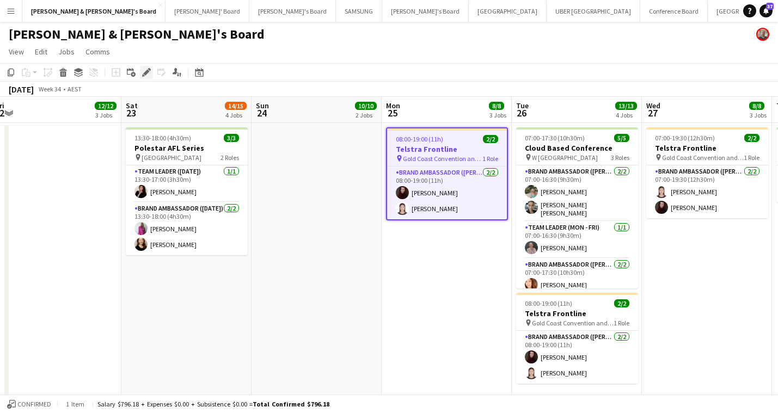
click at [146, 75] on icon "Edit" at bounding box center [146, 72] width 9 height 9
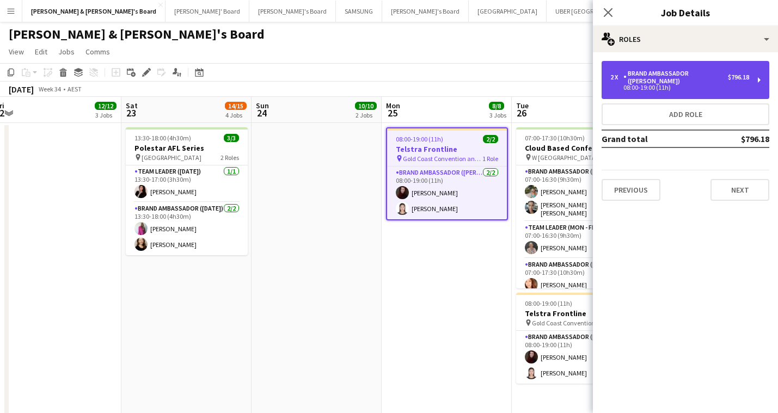
click at [659, 76] on div "Brand Ambassador ([PERSON_NAME])" at bounding box center [675, 77] width 104 height 15
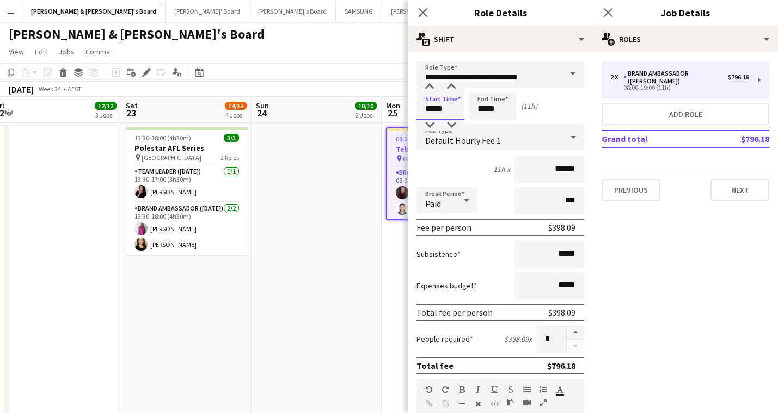
click at [428, 118] on input "*****" at bounding box center [440, 106] width 48 height 27
type input "*****"
click at [431, 86] on div at bounding box center [429, 87] width 22 height 11
click at [489, 110] on input "*****" at bounding box center [492, 106] width 48 height 27
click at [481, 124] on div at bounding box center [482, 125] width 22 height 11
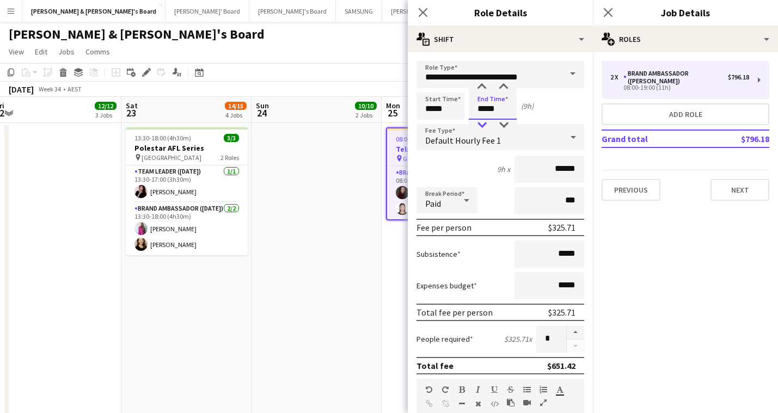
click at [481, 124] on div at bounding box center [482, 125] width 22 height 11
type input "*****"
click at [481, 124] on div at bounding box center [482, 125] width 22 height 11
click at [422, 13] on icon at bounding box center [422, 12] width 10 height 10
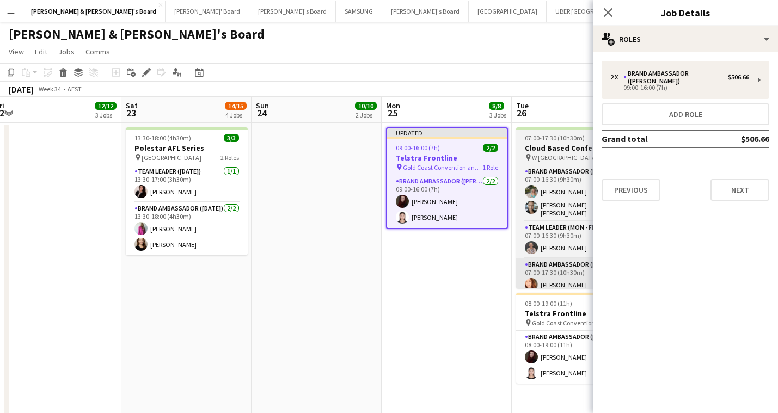
scroll to position [0, 363]
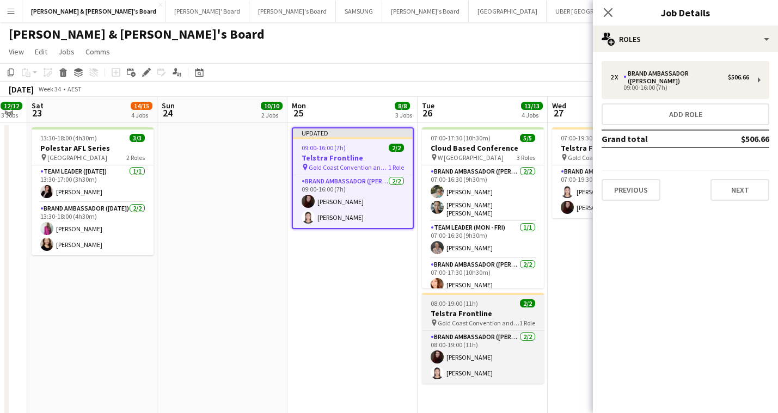
click at [465, 301] on span "08:00-19:00 (11h)" at bounding box center [453, 303] width 47 height 8
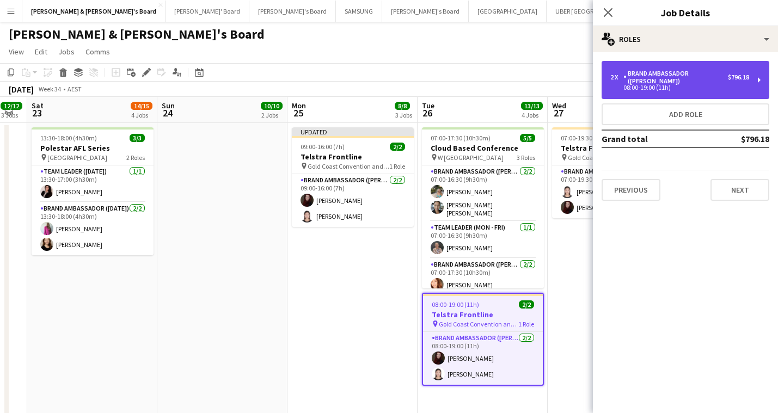
click at [628, 88] on div "2 x Brand Ambassador (Mon - Fri) $796.18 08:00-19:00 (11h)" at bounding box center [685, 80] width 168 height 38
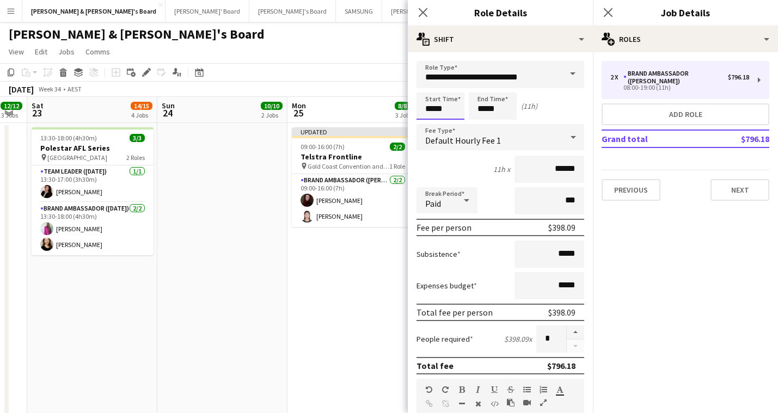
click at [429, 112] on input "*****" at bounding box center [440, 106] width 48 height 27
click at [431, 127] on div at bounding box center [429, 125] width 22 height 11
click at [452, 85] on div at bounding box center [451, 87] width 22 height 11
type input "*****"
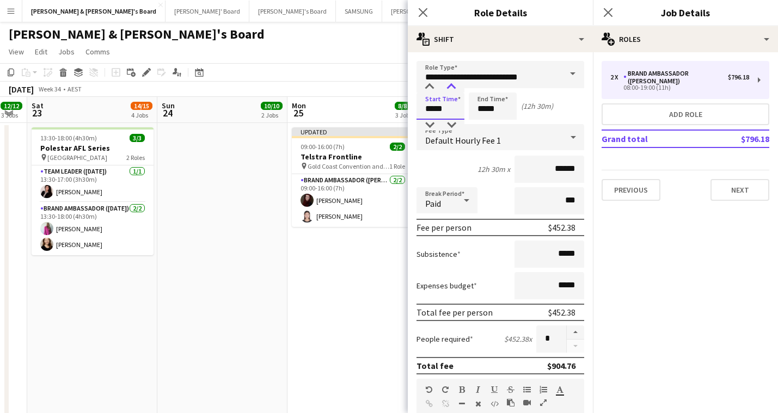
click at [452, 85] on div at bounding box center [451, 87] width 22 height 11
click at [484, 110] on input "*****" at bounding box center [492, 106] width 48 height 27
click at [483, 128] on div at bounding box center [482, 125] width 22 height 11
click at [504, 86] on div at bounding box center [503, 87] width 22 height 11
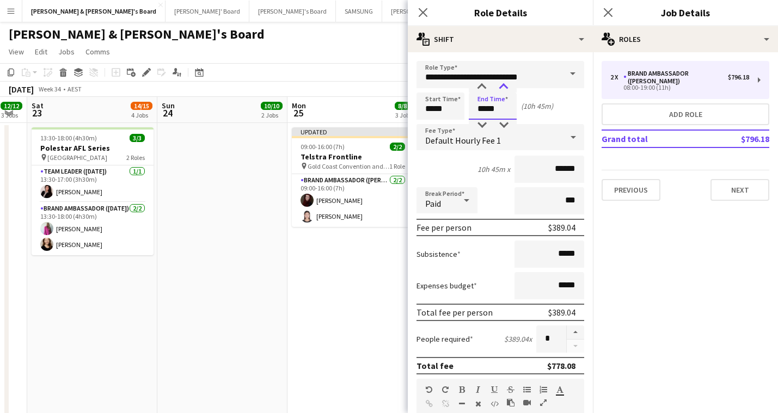
type input "*****"
click at [504, 86] on div at bounding box center [503, 87] width 22 height 11
click at [421, 11] on icon at bounding box center [422, 12] width 10 height 10
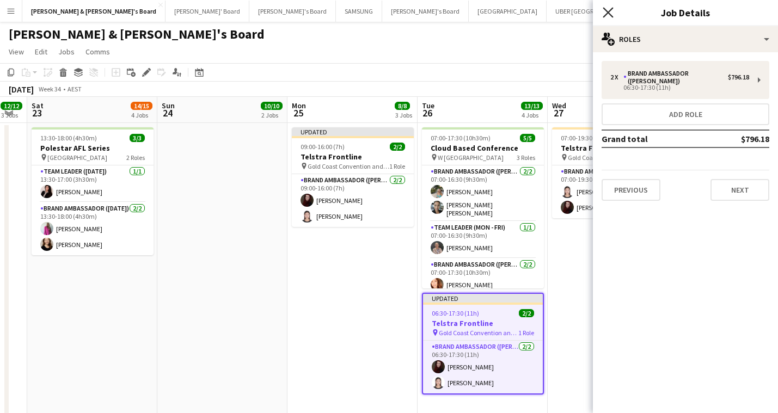
click at [603, 11] on icon "Close pop-in" at bounding box center [607, 12] width 10 height 10
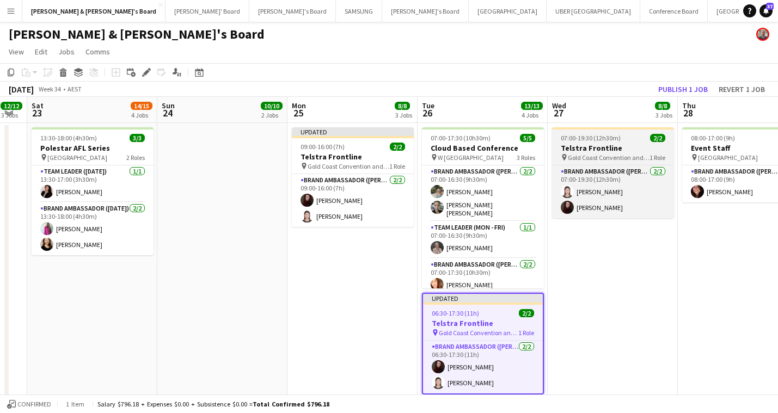
click at [596, 155] on span "Gold Coast Convention and Exhibition Centre" at bounding box center [609, 157] width 82 height 8
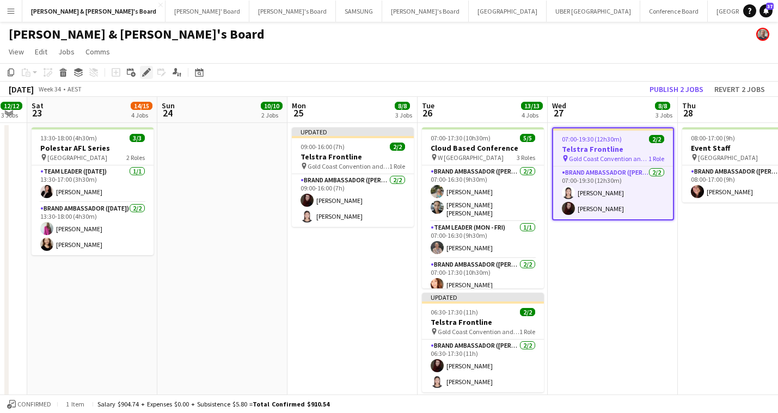
click at [148, 75] on icon "Edit" at bounding box center [146, 72] width 9 height 9
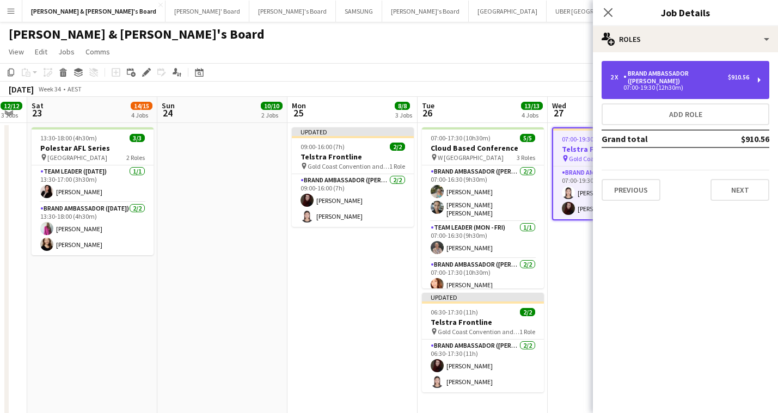
click at [634, 85] on div "07:00-19:30 (12h30m)" at bounding box center [679, 87] width 139 height 5
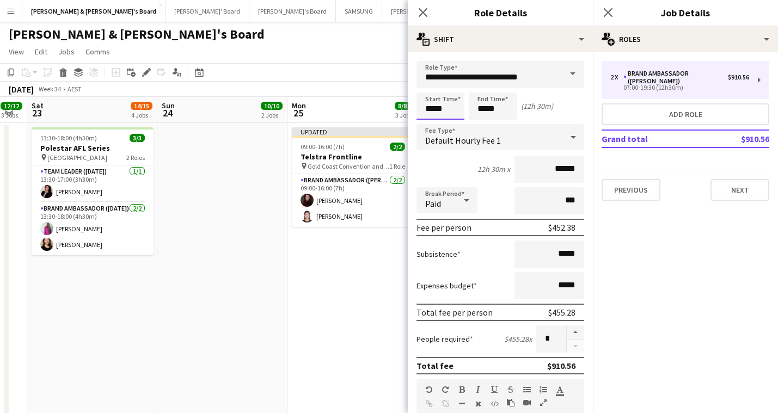
click at [438, 109] on input "*****" at bounding box center [440, 106] width 48 height 27
click at [430, 126] on div at bounding box center [429, 125] width 22 height 11
click at [453, 87] on div at bounding box center [451, 87] width 22 height 11
type input "*****"
click at [453, 87] on div at bounding box center [451, 87] width 22 height 11
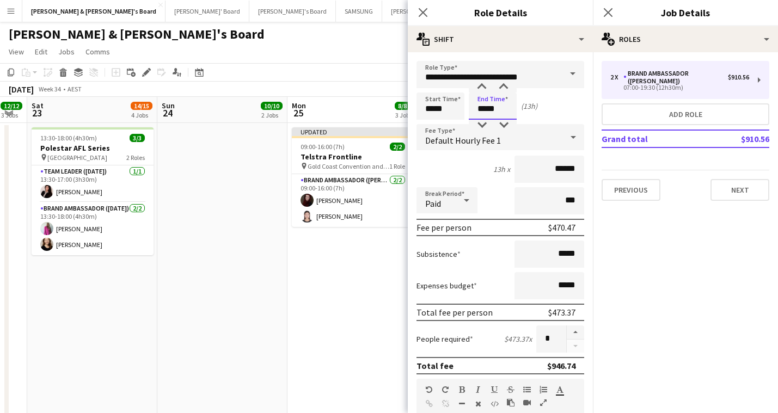
click at [480, 104] on input "*****" at bounding box center [492, 106] width 48 height 27
click at [483, 124] on div at bounding box center [482, 125] width 22 height 11
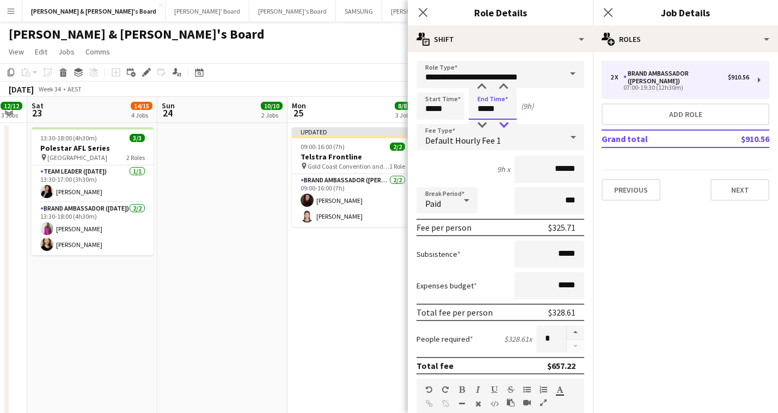
click at [503, 125] on div at bounding box center [503, 125] width 22 height 11
type input "*****"
click at [503, 125] on div at bounding box center [503, 125] width 22 height 11
click at [423, 10] on icon "Close pop-in" at bounding box center [422, 12] width 10 height 10
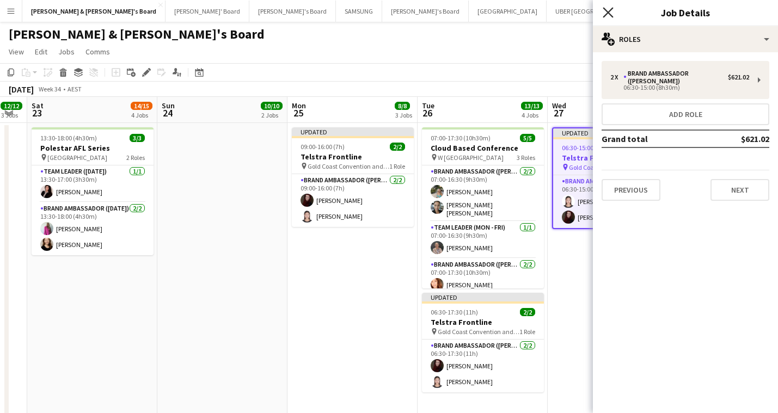
click at [607, 15] on icon "Close pop-in" at bounding box center [607, 12] width 10 height 10
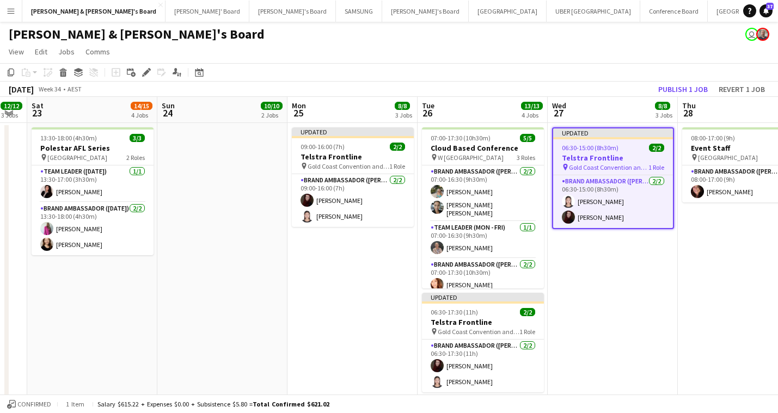
click at [667, 79] on app-toolbar "Copy Paste Paste Command V Paste with crew Command Shift V Paste linked Job Del…" at bounding box center [389, 72] width 778 height 19
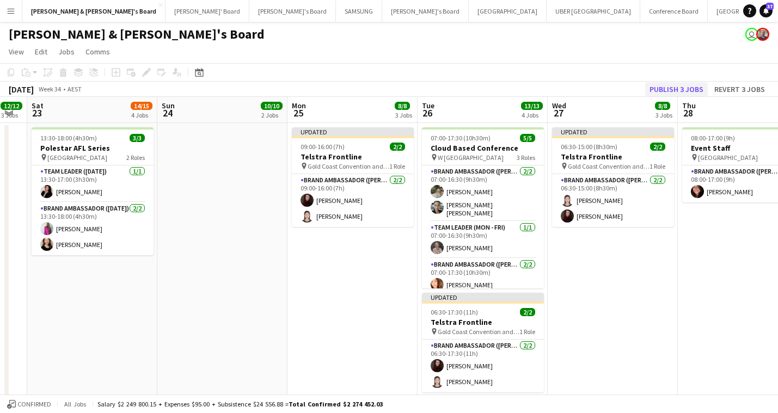
click at [668, 82] on button "Publish 3 jobs" at bounding box center [676, 89] width 63 height 14
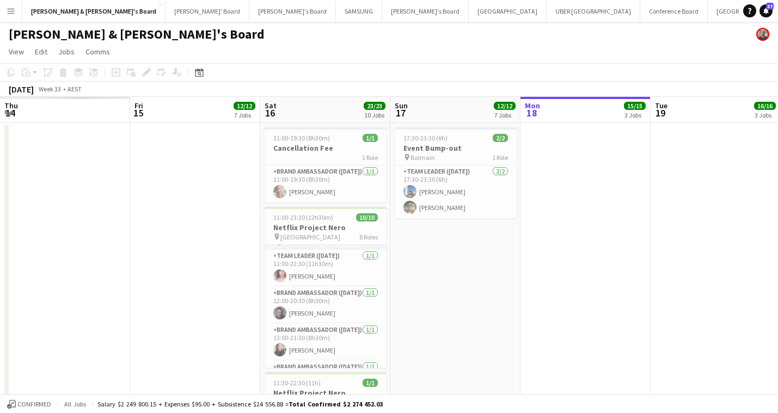
scroll to position [25, 0]
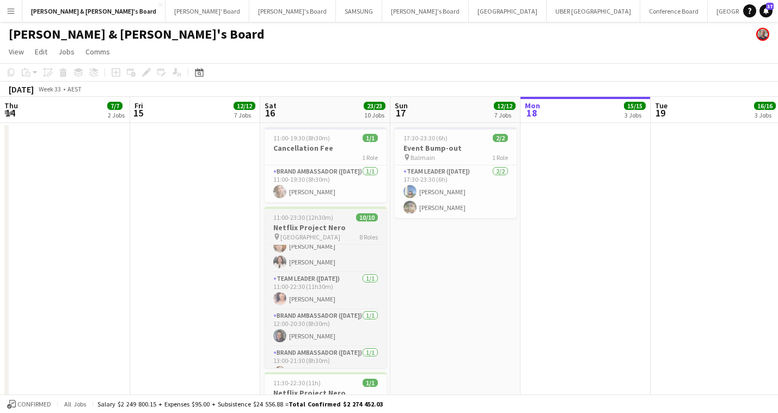
click at [342, 228] on h3 "Netflix Project Nero" at bounding box center [325, 228] width 122 height 10
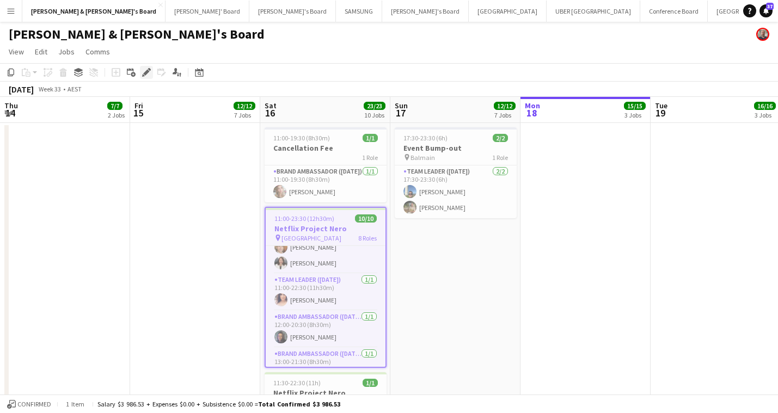
click at [149, 71] on icon at bounding box center [146, 73] width 6 height 6
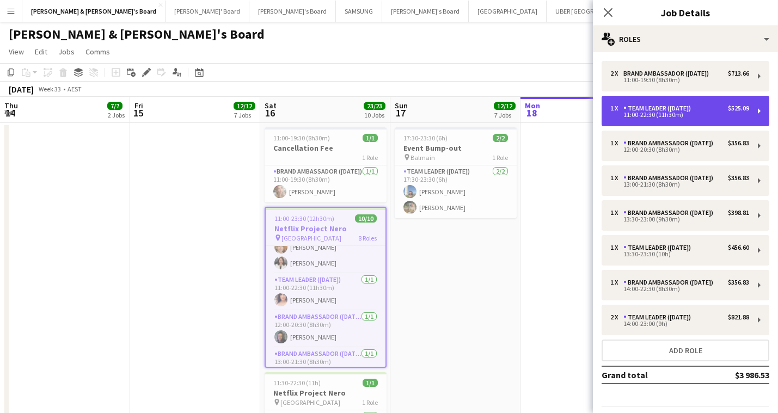
click at [659, 115] on div "11:00-22:30 (11h30m)" at bounding box center [679, 114] width 139 height 5
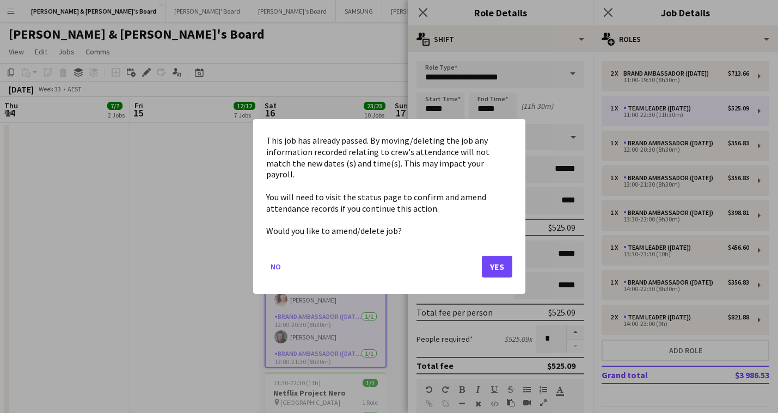
click at [496, 271] on mat-dialog-actions "No Yes" at bounding box center [389, 271] width 246 height 46
click at [501, 257] on button "Yes" at bounding box center [497, 267] width 30 height 22
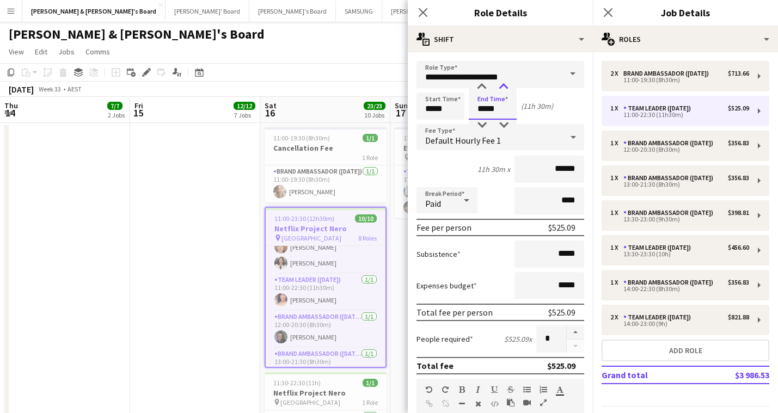
click at [504, 86] on div at bounding box center [503, 87] width 22 height 11
type input "*****"
click at [481, 87] on div at bounding box center [482, 87] width 22 height 11
click at [425, 16] on icon "Close pop-in" at bounding box center [422, 12] width 10 height 10
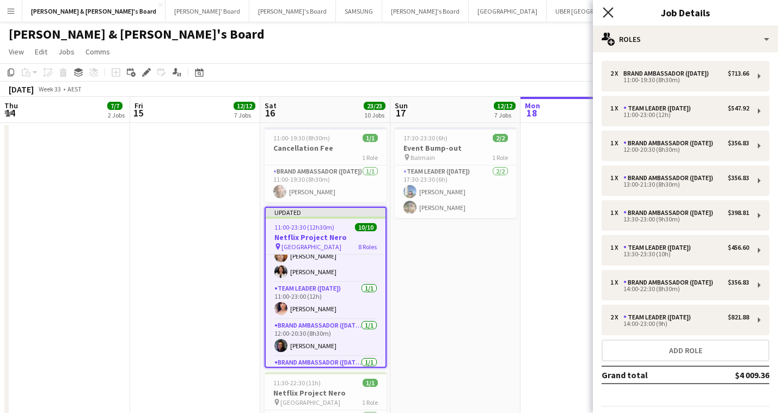
click at [608, 11] on icon "Close pop-in" at bounding box center [607, 12] width 10 height 10
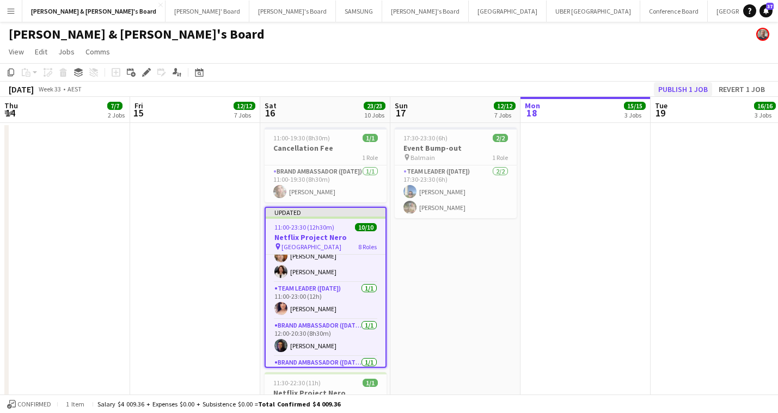
click at [681, 85] on button "Publish 1 job" at bounding box center [682, 89] width 58 height 14
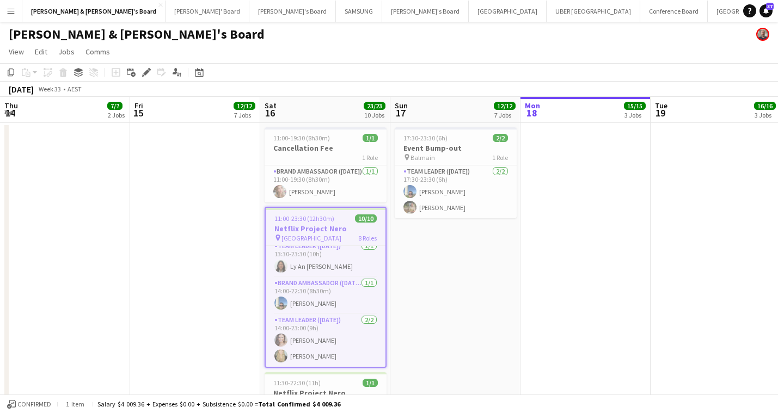
scroll to position [207, 0]
click at [343, 235] on div "pin King Street Wharf 8 Roles" at bounding box center [326, 237] width 120 height 9
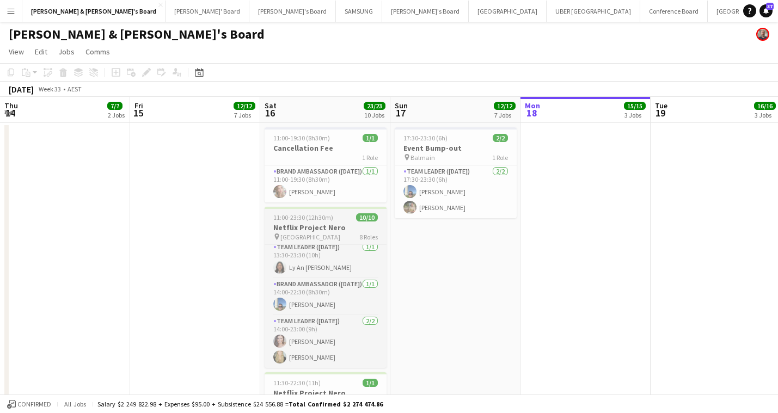
scroll to position [205, 0]
click at [343, 235] on div "pin King Street Wharf 8 Roles" at bounding box center [325, 236] width 122 height 9
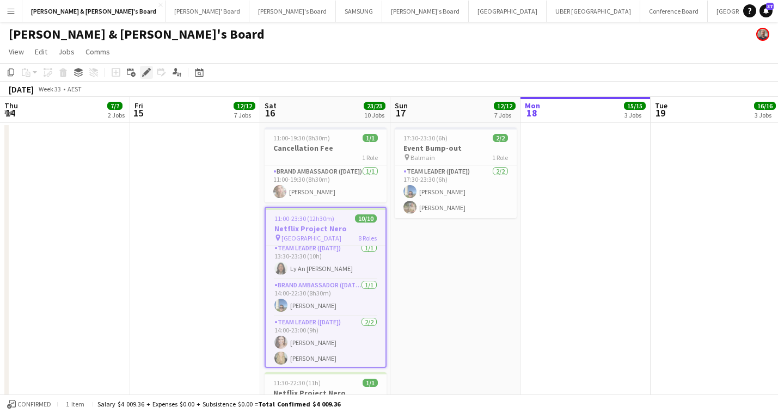
click at [146, 75] on icon "Edit" at bounding box center [146, 72] width 9 height 9
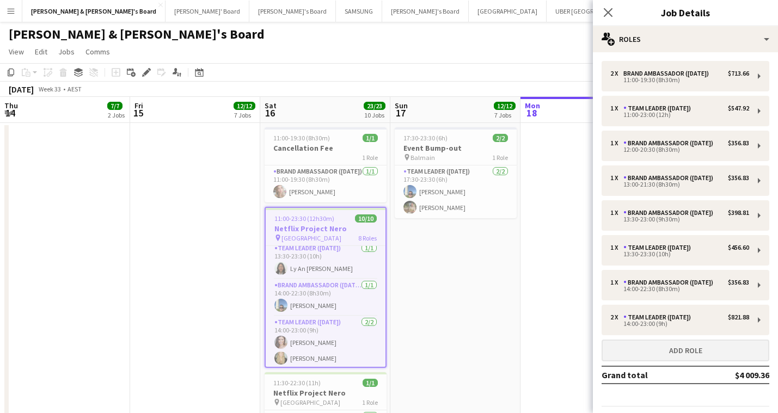
click at [699, 345] on button "Add role" at bounding box center [685, 351] width 168 height 22
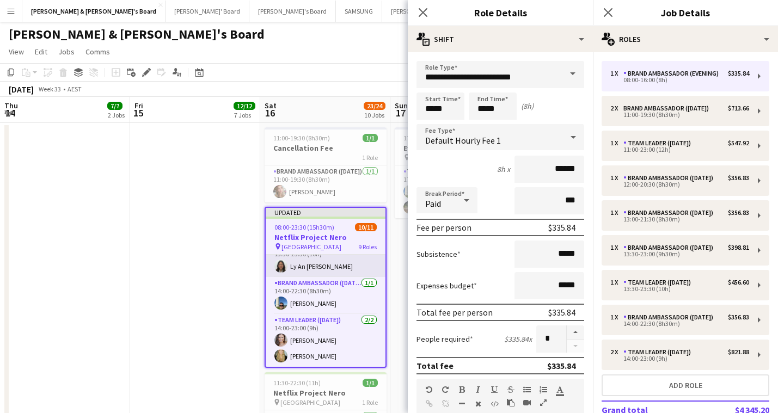
scroll to position [252, 0]
click at [571, 74] on span at bounding box center [572, 74] width 23 height 26
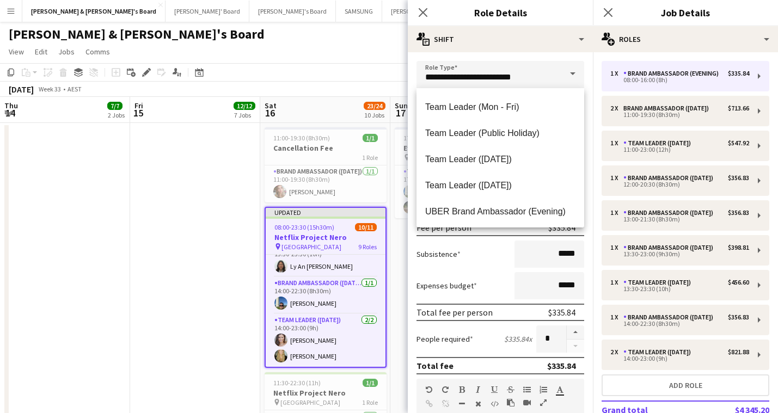
scroll to position [1099, 0]
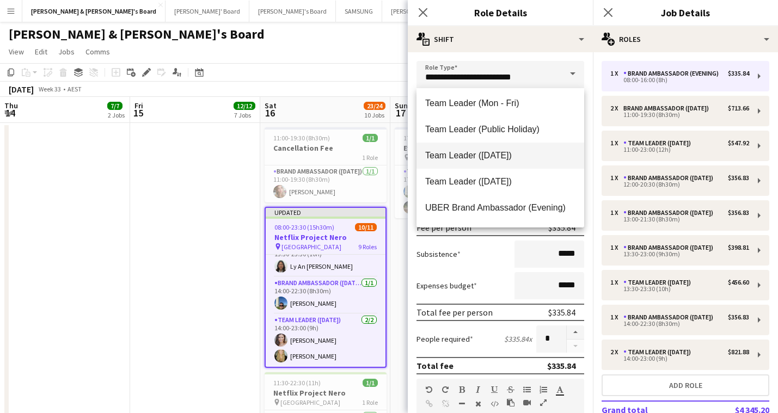
click at [499, 157] on span "Team Leader ([DATE])" at bounding box center [500, 155] width 150 height 10
type input "**********"
type input "******"
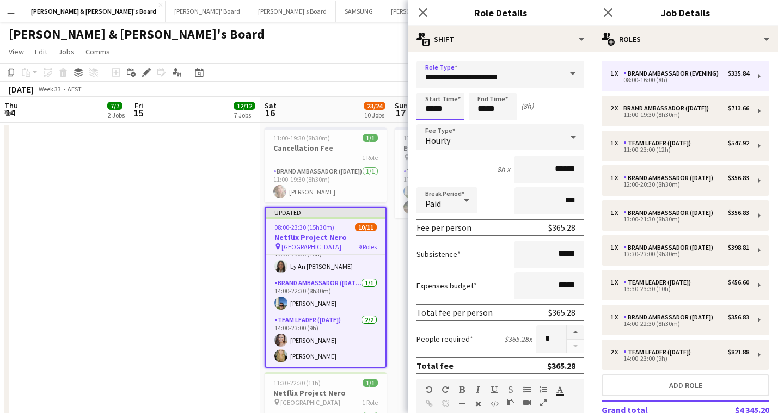
click at [442, 110] on input "*****" at bounding box center [440, 106] width 48 height 27
click at [428, 87] on div at bounding box center [429, 87] width 22 height 11
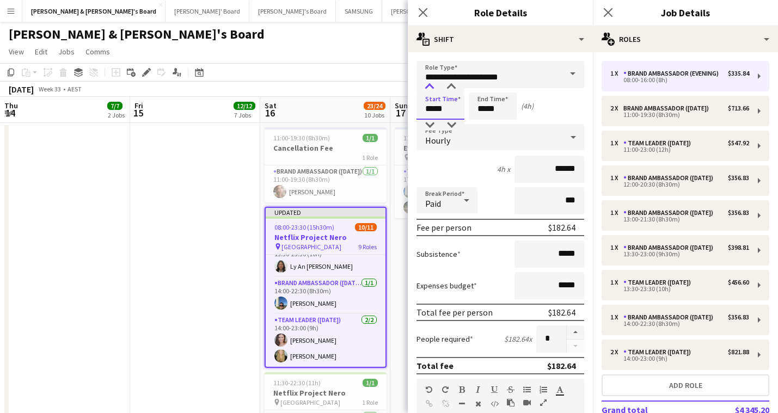
click at [428, 87] on div at bounding box center [429, 87] width 22 height 11
type input "*****"
click at [428, 87] on div at bounding box center [429, 87] width 22 height 11
click at [481, 103] on input "*****" at bounding box center [492, 106] width 48 height 27
click at [482, 83] on div at bounding box center [482, 87] width 22 height 11
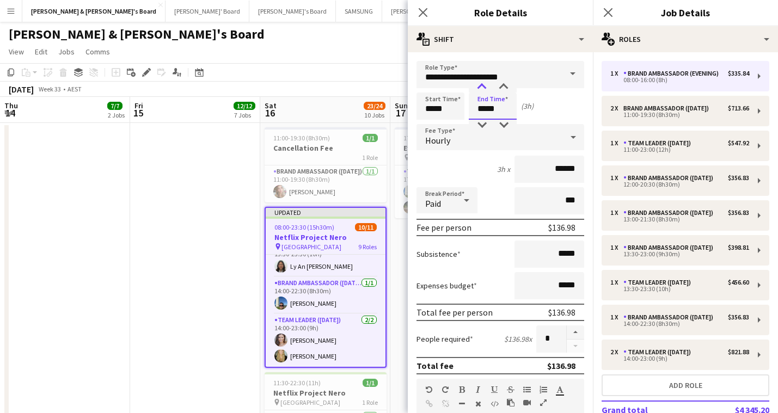
click at [482, 83] on div at bounding box center [482, 87] width 22 height 11
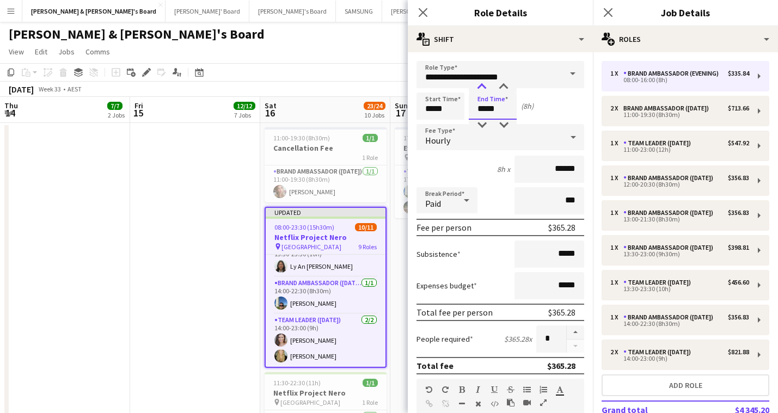
click at [482, 83] on div at bounding box center [482, 87] width 22 height 11
type input "*****"
click at [504, 126] on div at bounding box center [503, 125] width 22 height 11
click at [423, 10] on icon "Close pop-in" at bounding box center [422, 12] width 10 height 10
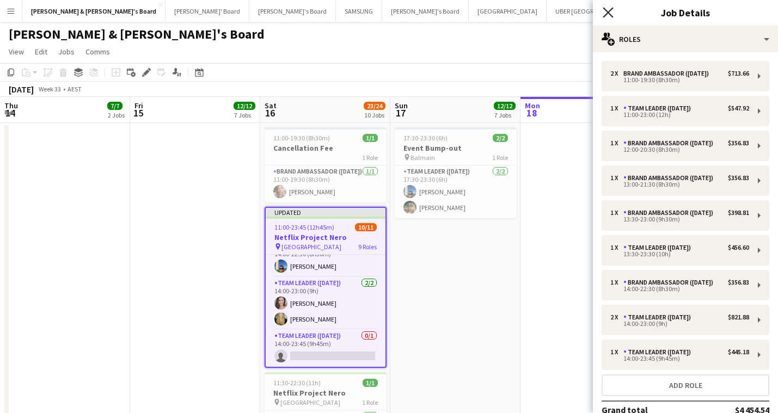
click at [608, 13] on icon at bounding box center [607, 12] width 10 height 10
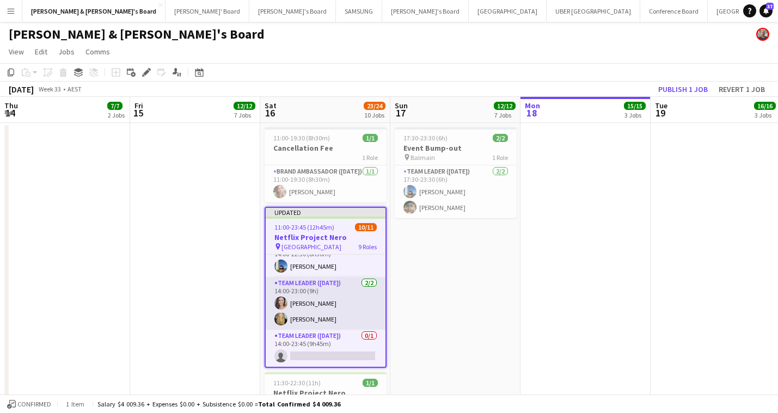
click at [320, 303] on app-card-role "Team Leader (Saturday) 2/2 14:00-23:00 (9h) Claire Stephens Amber Davis" at bounding box center [326, 303] width 120 height 53
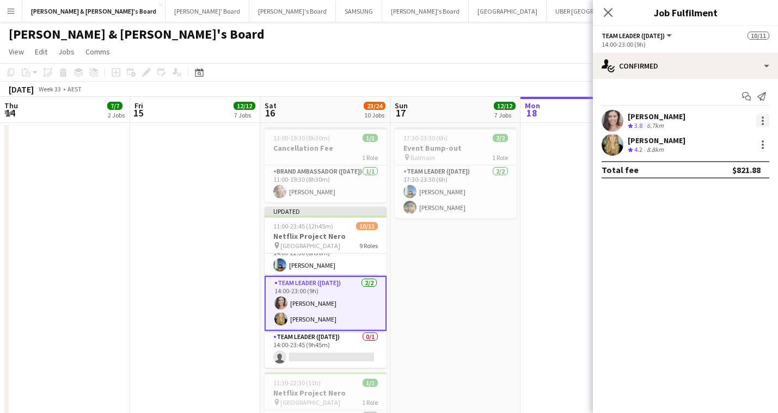
click at [762, 116] on div at bounding box center [762, 120] width 13 height 13
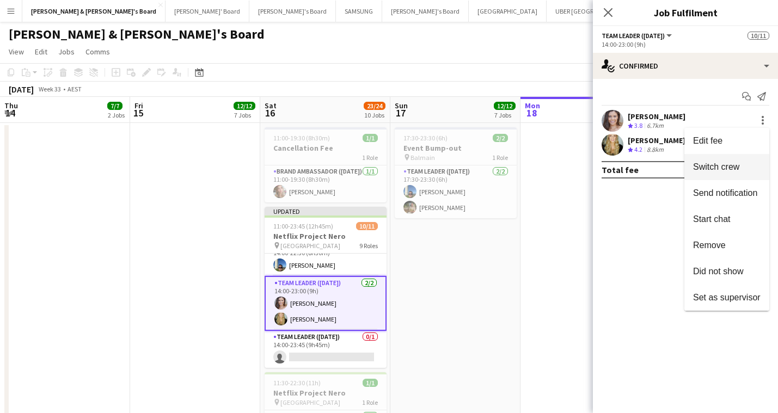
click at [724, 164] on span "Switch crew" at bounding box center [716, 166] width 46 height 9
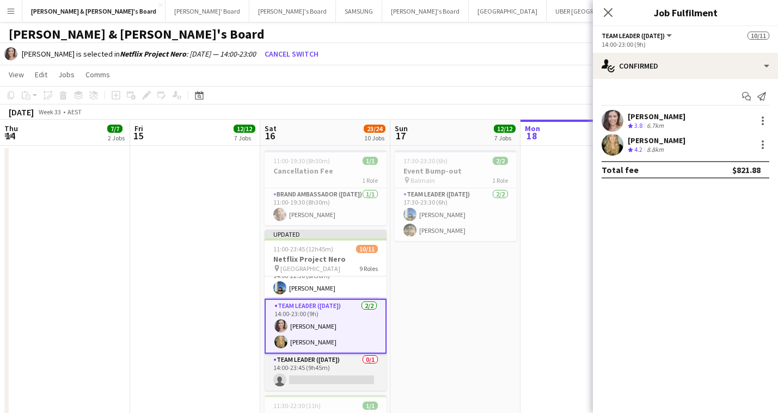
click at [310, 383] on app-card-role "Team Leader (Saturday) 0/1 14:00-23:45 (9h45m) single-neutral-actions" at bounding box center [325, 372] width 122 height 37
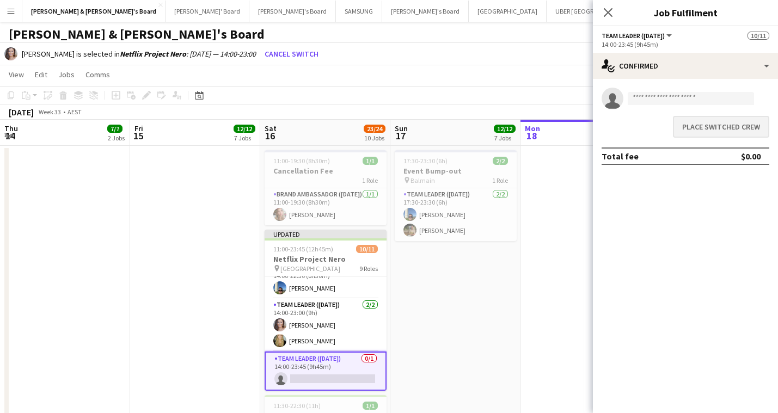
click at [703, 125] on button "Place switched crew" at bounding box center [721, 127] width 96 height 22
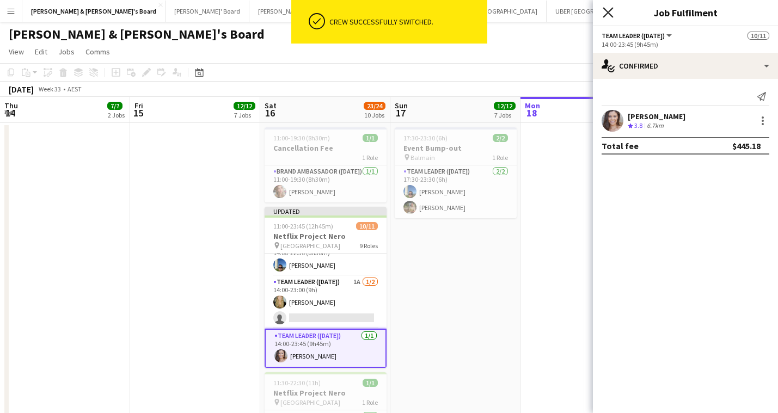
click at [608, 11] on icon "Close pop-in" at bounding box center [607, 12] width 10 height 10
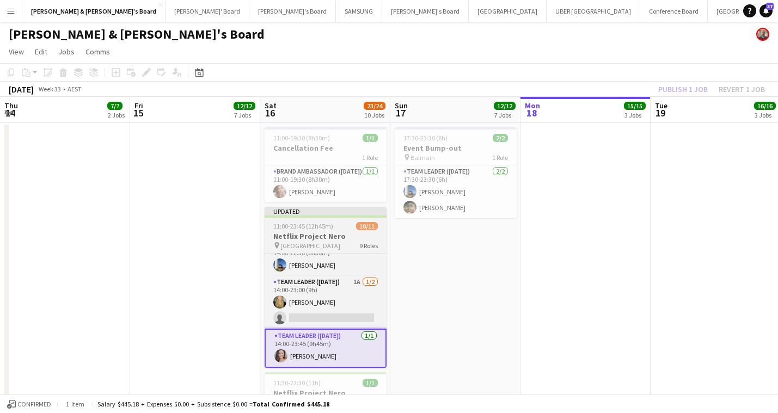
click at [321, 242] on span "[GEOGRAPHIC_DATA]" at bounding box center [310, 246] width 60 height 8
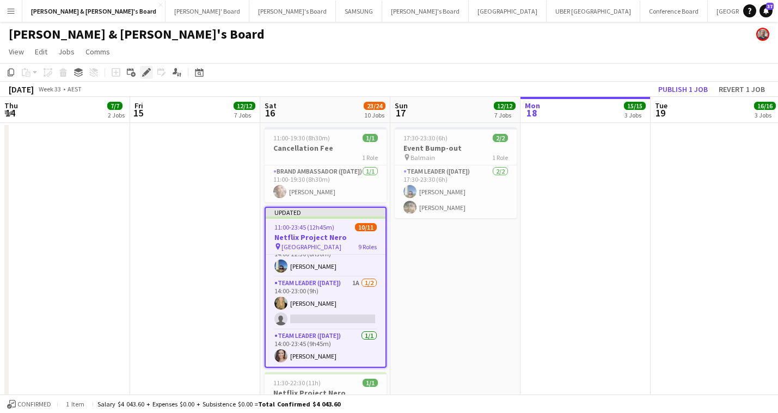
click at [148, 75] on icon "Edit" at bounding box center [146, 72] width 9 height 9
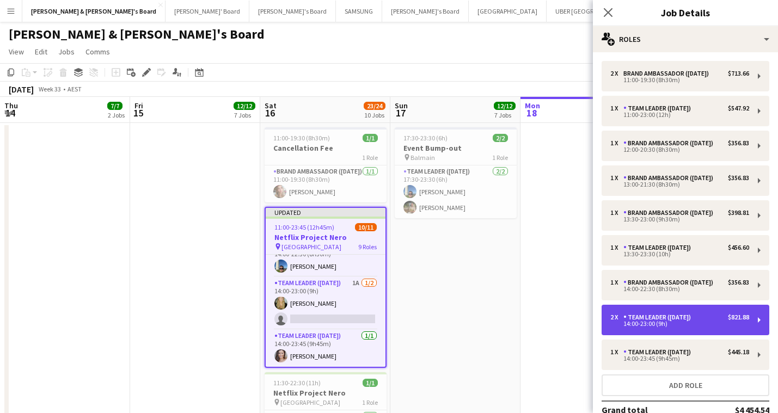
click at [677, 325] on div "14:00-23:00 (9h)" at bounding box center [679, 323] width 139 height 5
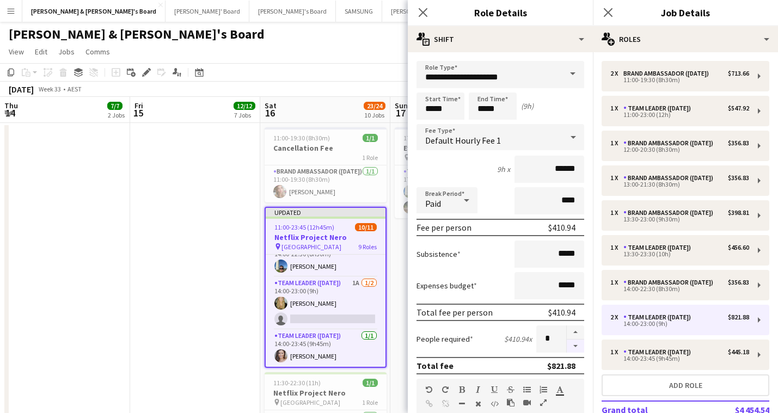
click at [580, 345] on button "button" at bounding box center [574, 347] width 17 height 14
type input "*"
click at [421, 11] on icon at bounding box center [422, 12] width 10 height 10
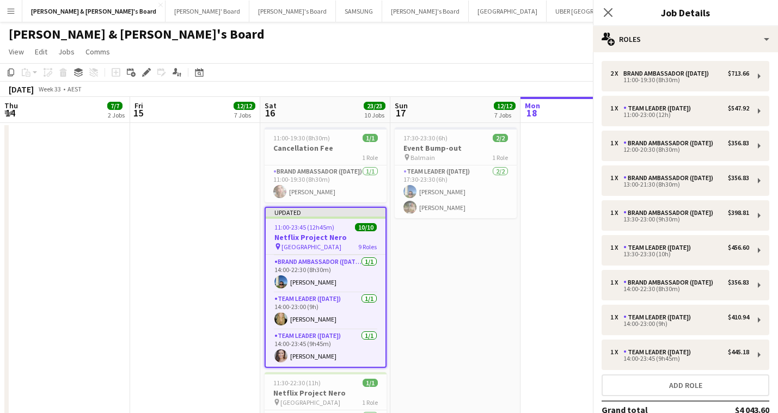
scroll to position [237, 0]
click at [605, 11] on icon "Close pop-in" at bounding box center [607, 12] width 10 height 10
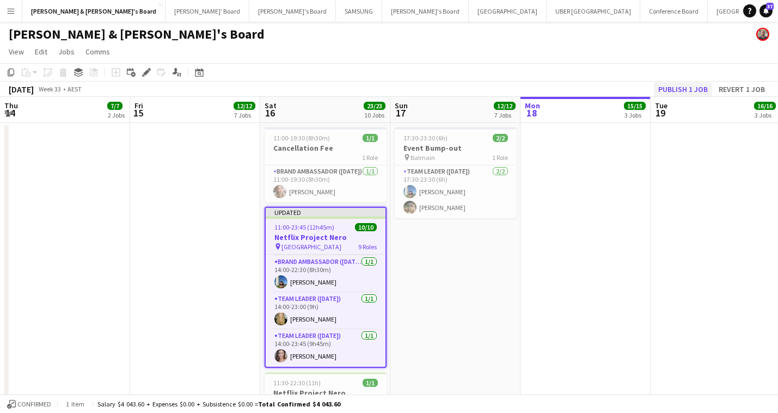
click at [668, 93] on button "Publish 1 job" at bounding box center [682, 89] width 58 height 14
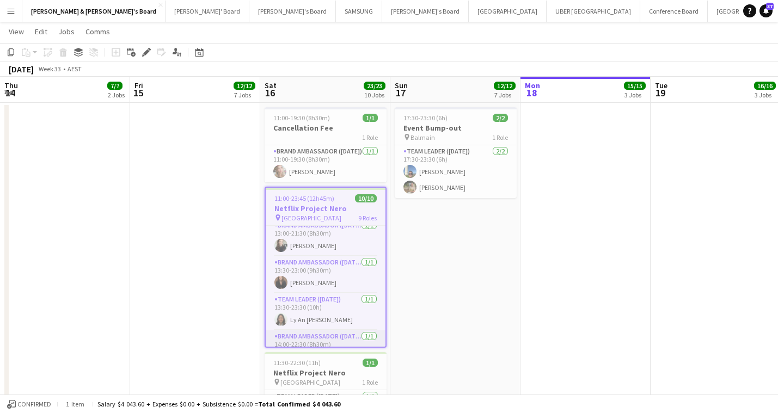
scroll to position [138, 0]
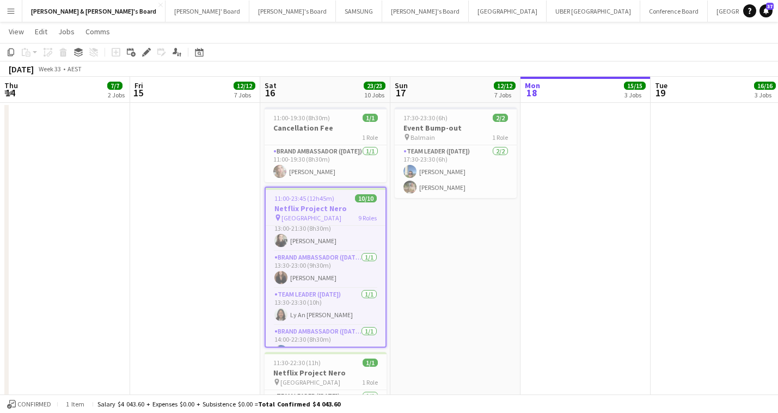
click at [332, 211] on h3 "Netflix Project Nero" at bounding box center [326, 209] width 120 height 10
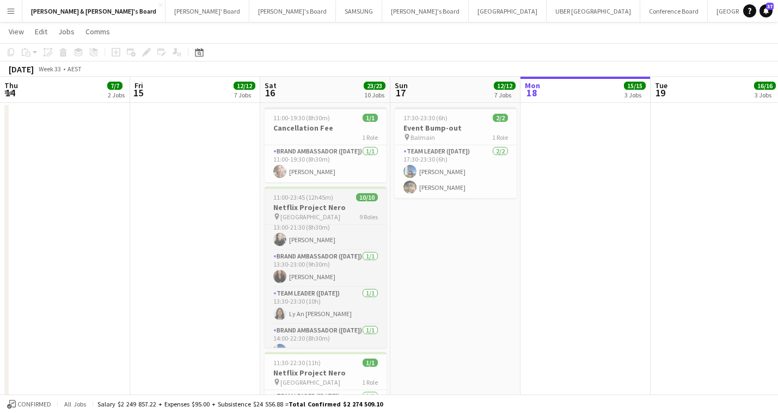
click at [332, 211] on h3 "Netflix Project Nero" at bounding box center [325, 207] width 122 height 10
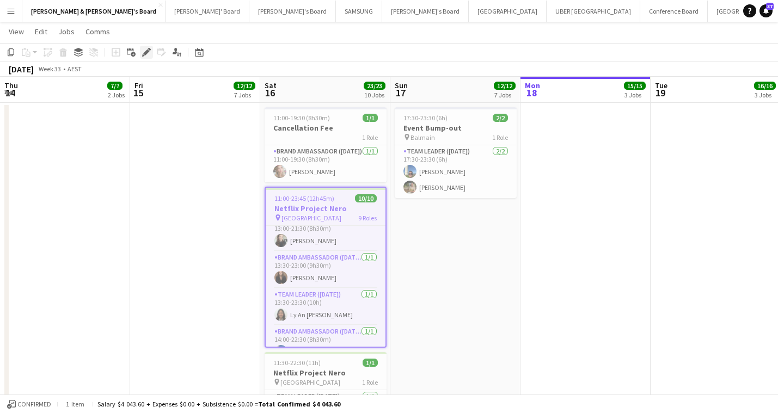
click at [147, 52] on icon at bounding box center [146, 53] width 6 height 6
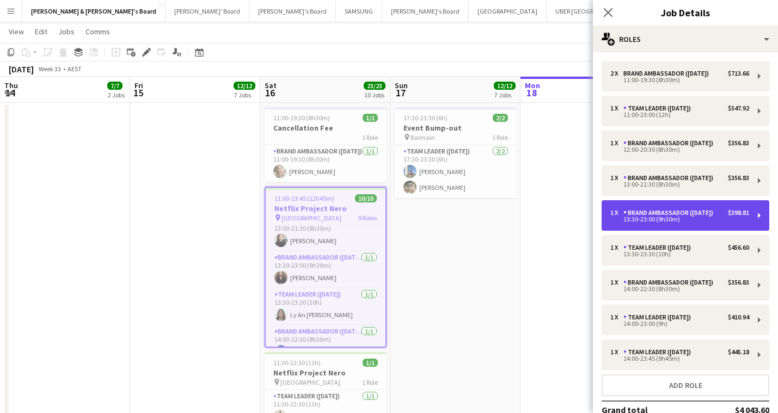
click at [672, 220] on div "13:30-23:00 (9h30m)" at bounding box center [679, 219] width 139 height 5
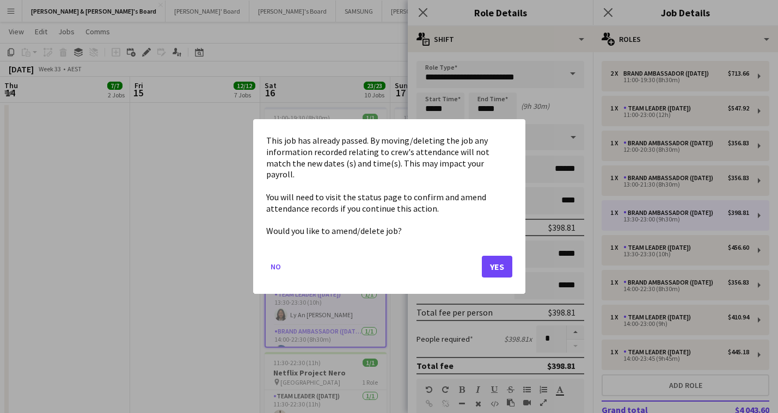
click at [493, 268] on button "Yes" at bounding box center [497, 267] width 30 height 22
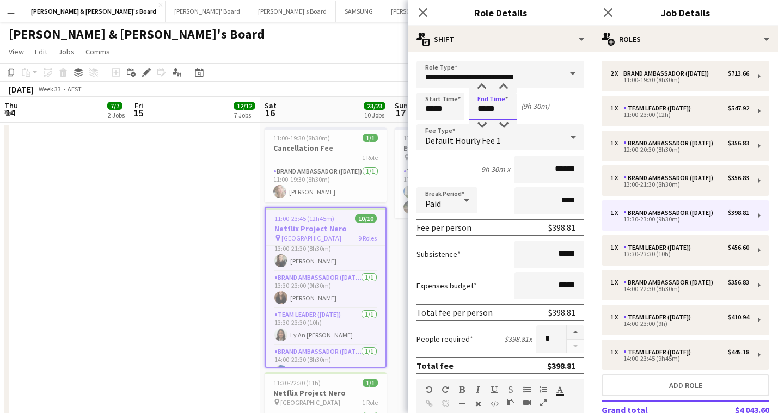
scroll to position [20, 0]
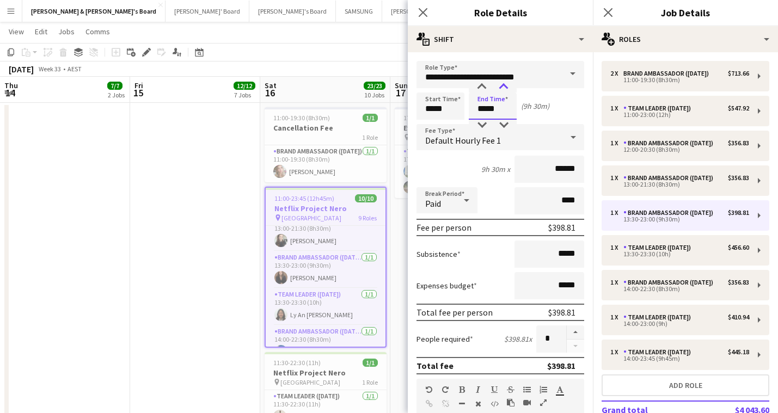
click at [505, 88] on div at bounding box center [503, 87] width 22 height 11
type input "*****"
click at [505, 88] on div at bounding box center [503, 87] width 22 height 11
click at [424, 9] on icon "Close pop-in" at bounding box center [422, 12] width 10 height 10
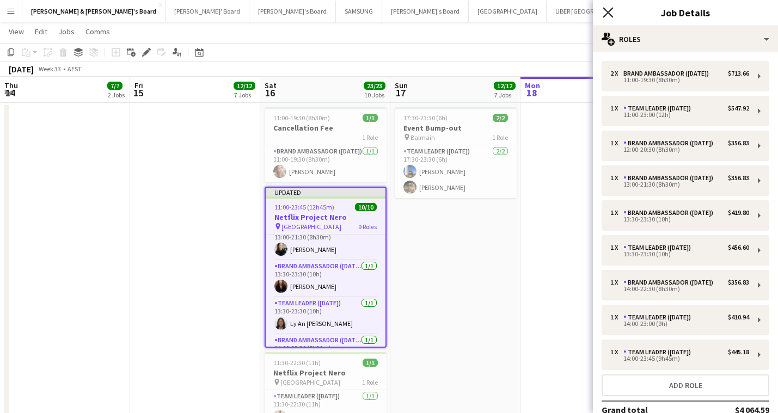
click at [605, 10] on icon at bounding box center [607, 12] width 10 height 10
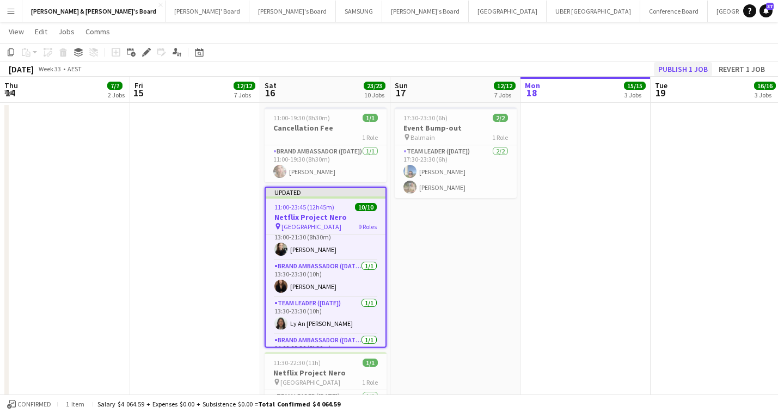
click at [681, 69] on button "Publish 1 job" at bounding box center [682, 69] width 58 height 14
